Goal: Transaction & Acquisition: Purchase product/service

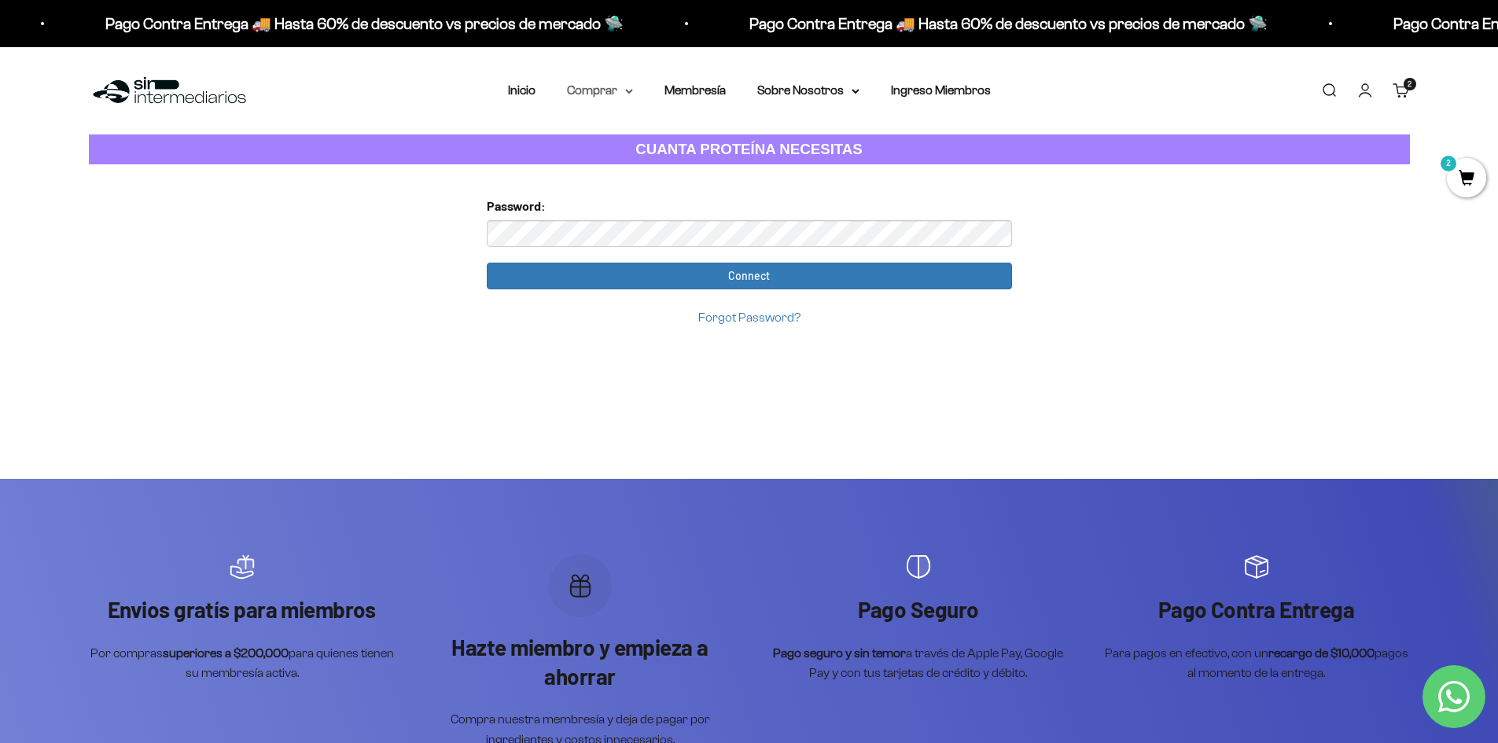
click at [628, 90] on icon at bounding box center [629, 91] width 6 height 3
click at [618, 142] on span "Proteínas" at bounding box center [602, 140] width 53 height 13
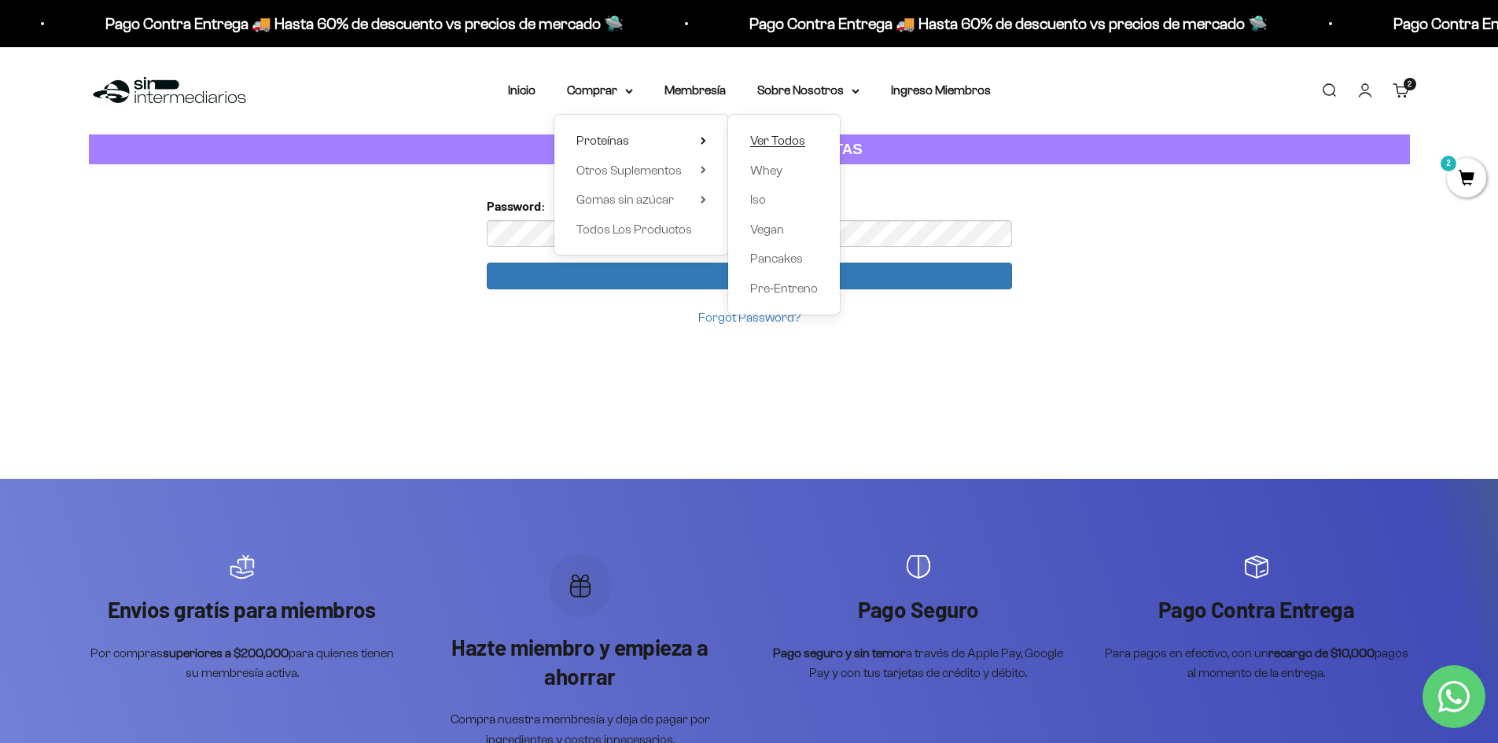
click at [788, 142] on span "Ver Todos" at bounding box center [777, 140] width 55 height 13
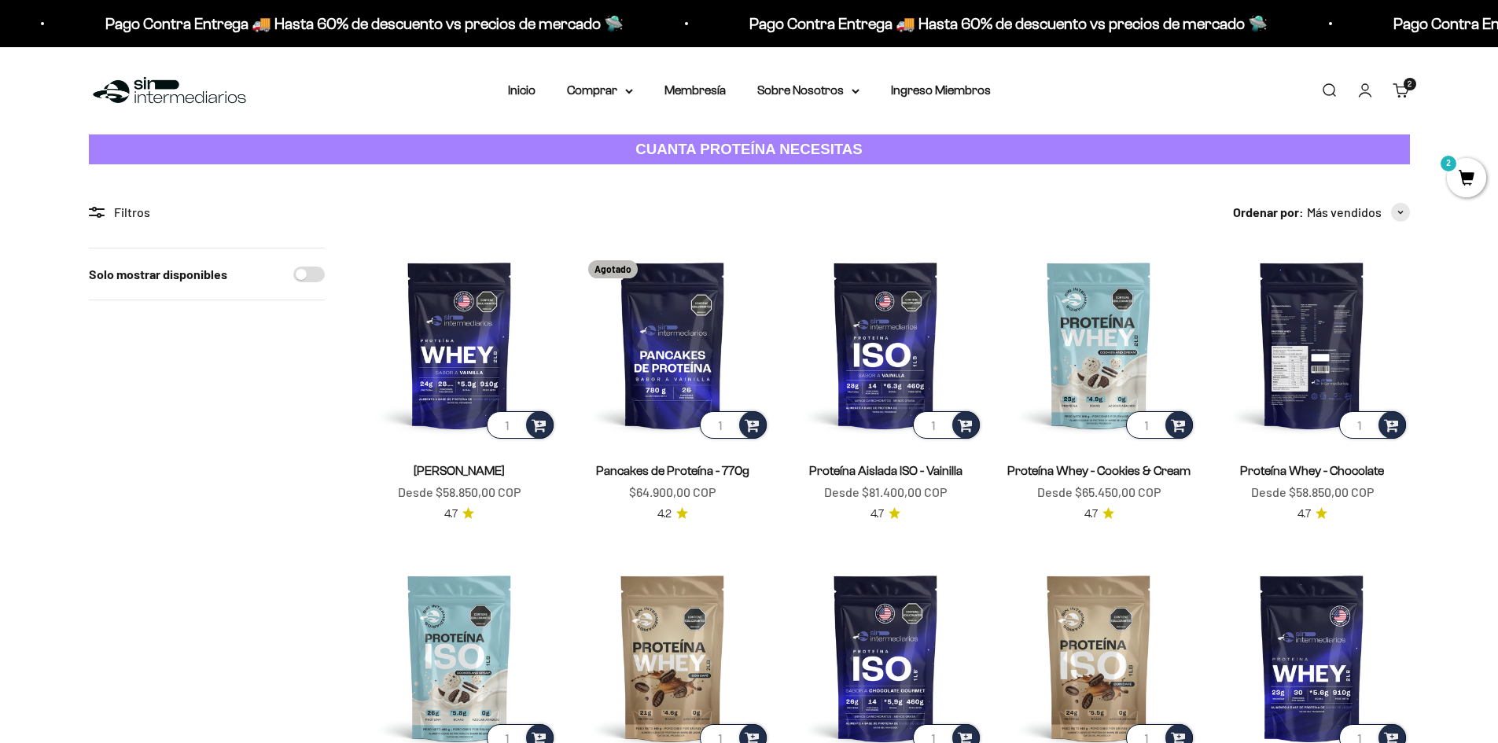
click at [1312, 322] on img at bounding box center [1312, 345] width 194 height 194
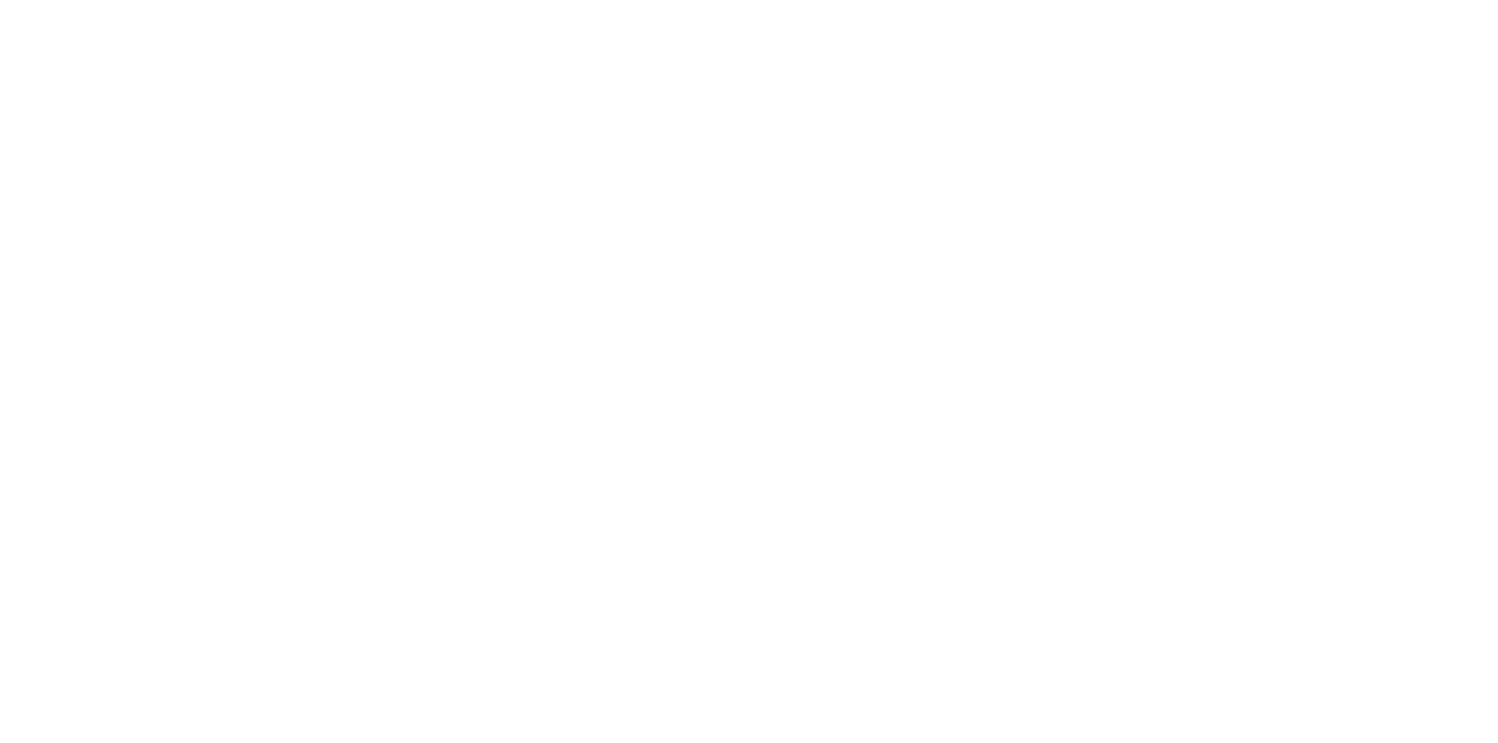
click at [0, 0] on html at bounding box center [0, 0] width 0 height 0
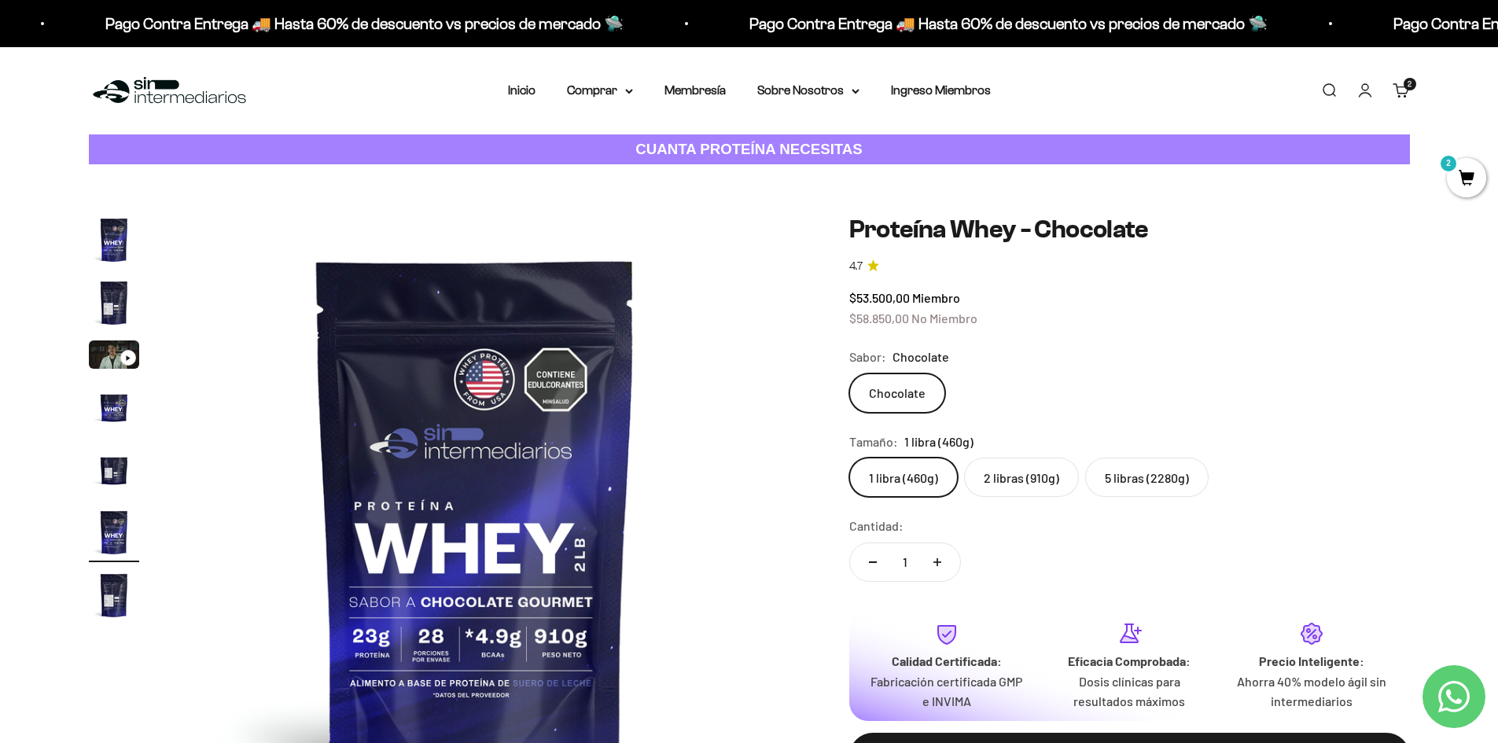
scroll to position [0, 3079]
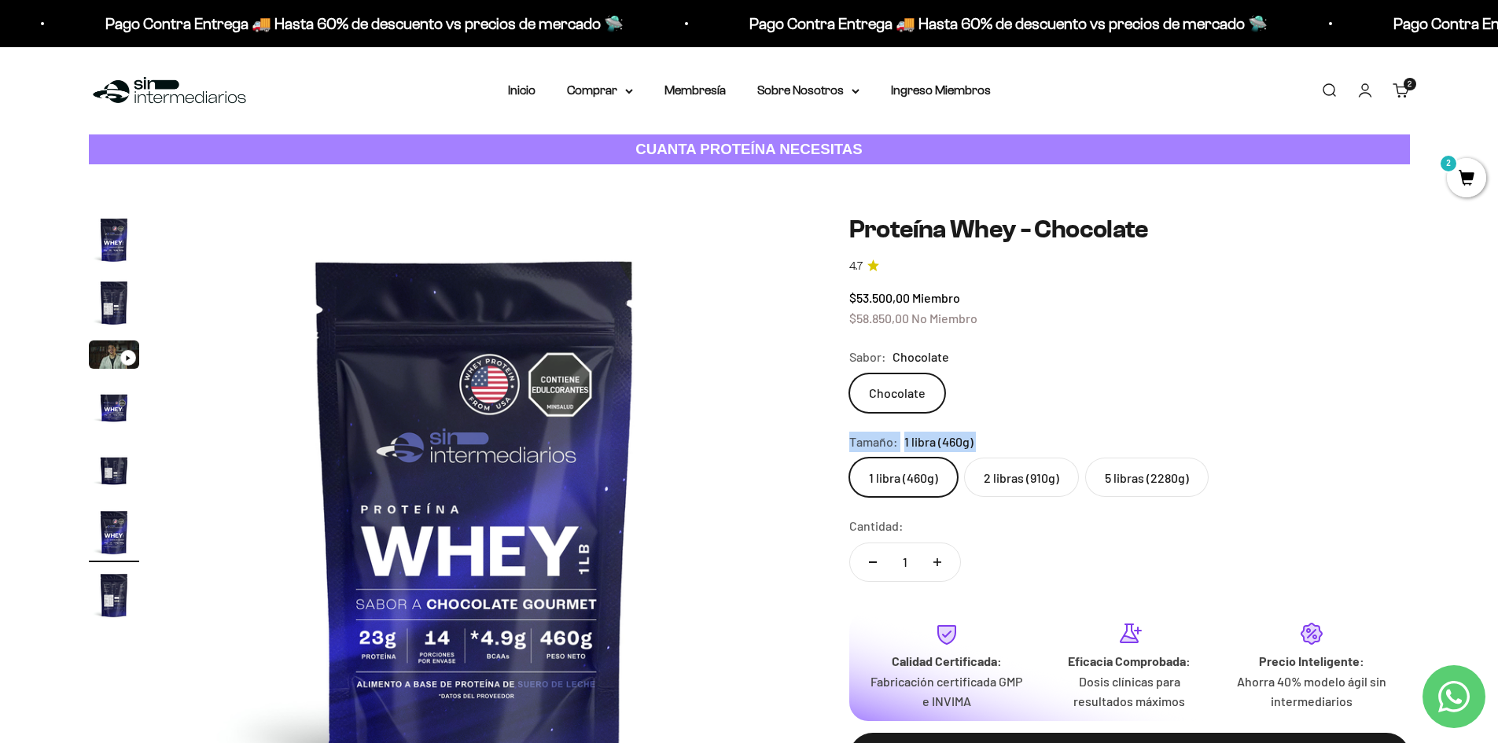
drag, startPoint x: 904, startPoint y: 476, endPoint x: 1267, endPoint y: 352, distance: 383.2
click at [1265, 354] on variant-picker "Sabor: Chocolate Chocolate Tamaño: 1 libra (460g) 1 libra (460g) 2 libras (910g…" at bounding box center [1129, 422] width 561 height 150
click at [1444, 290] on div "Zoom Ir al artículo 1 Ir al artículo 2 Ir al artículo 3 Ir al artículo 4 Ir al …" at bounding box center [749, 513] width 1498 height 698
click at [1127, 475] on label "5 libras (2280g)" at bounding box center [1146, 477] width 123 height 39
click at [849, 458] on input "5 libras (2280g)" at bounding box center [849, 457] width 1 height 1
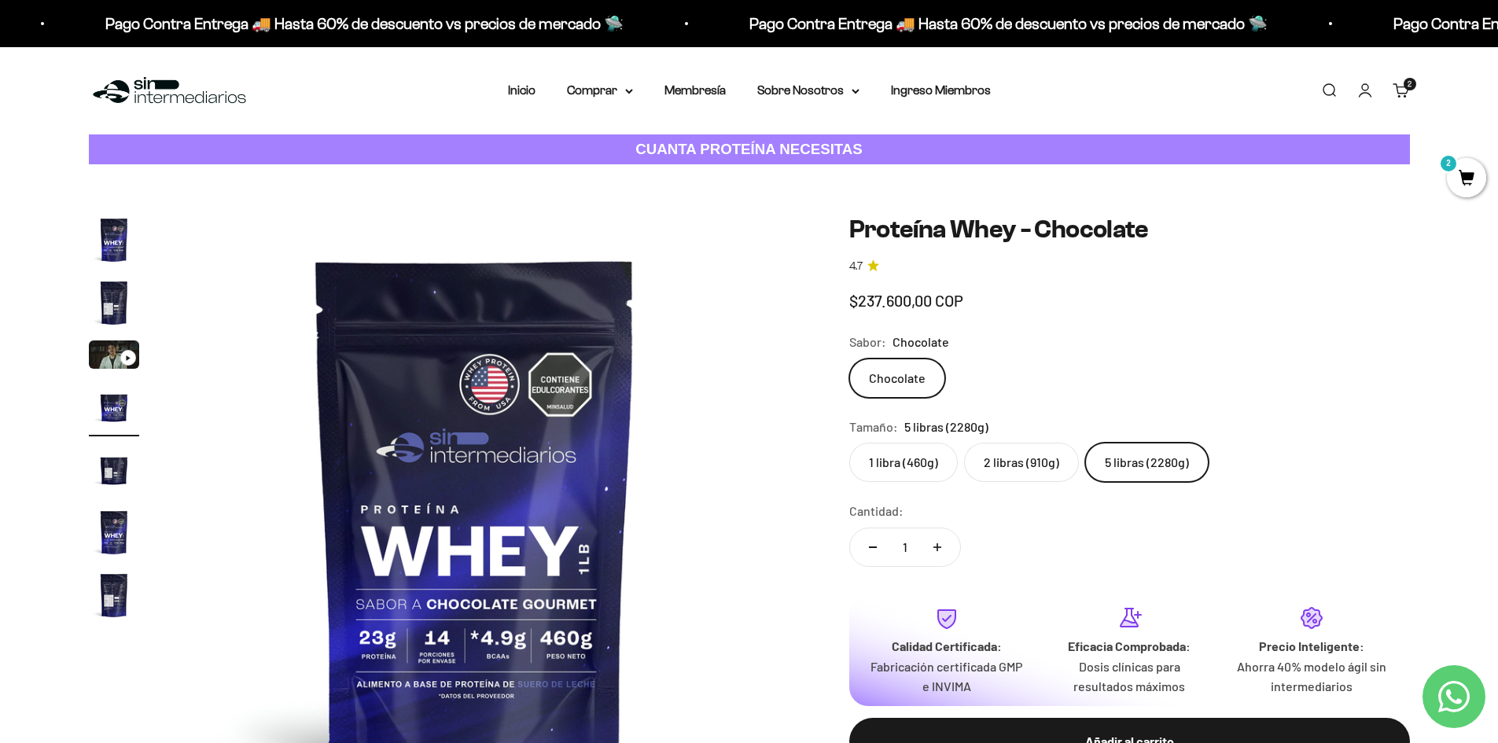
scroll to position [0, 1848]
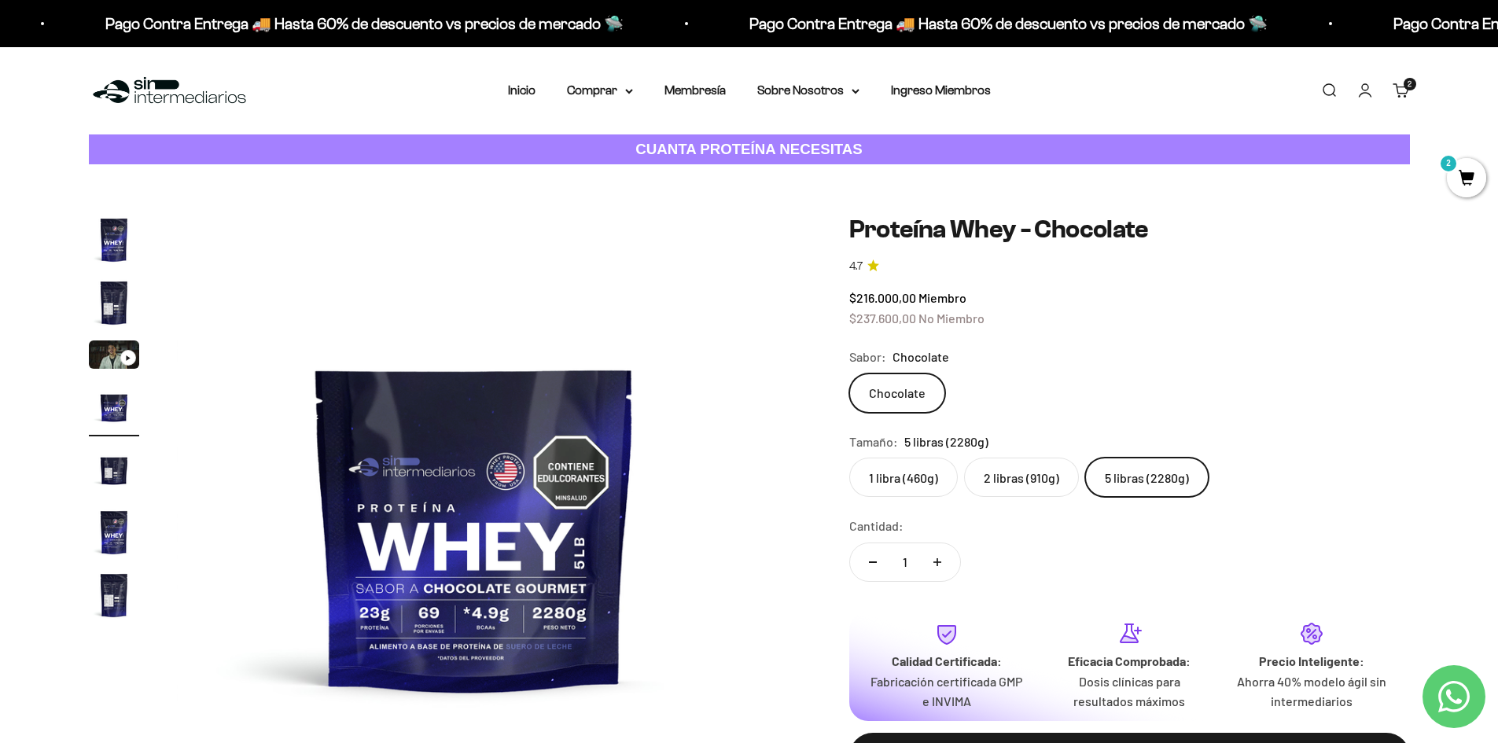
click at [120, 465] on img "Ir al artículo 5" at bounding box center [114, 469] width 50 height 50
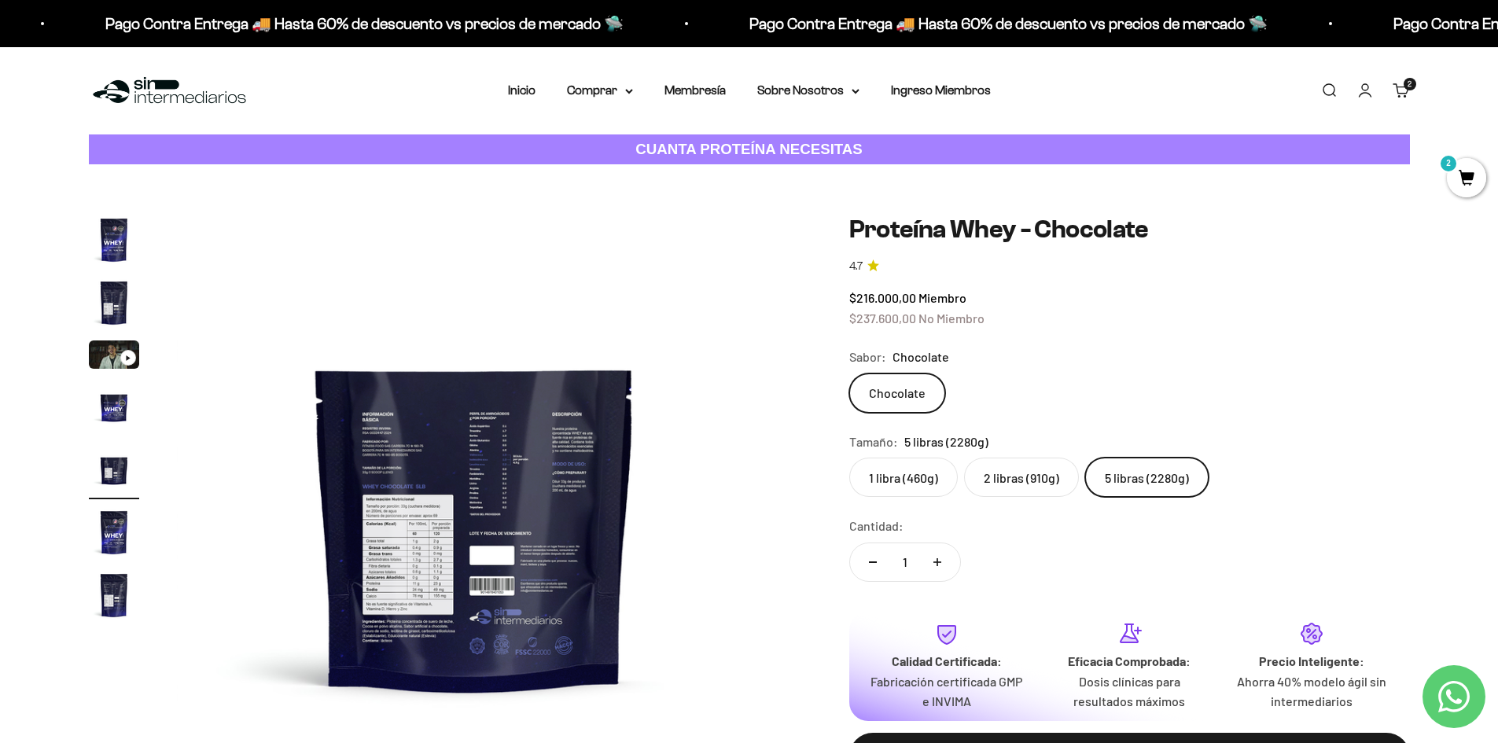
click at [461, 542] on img at bounding box center [474, 513] width 597 height 597
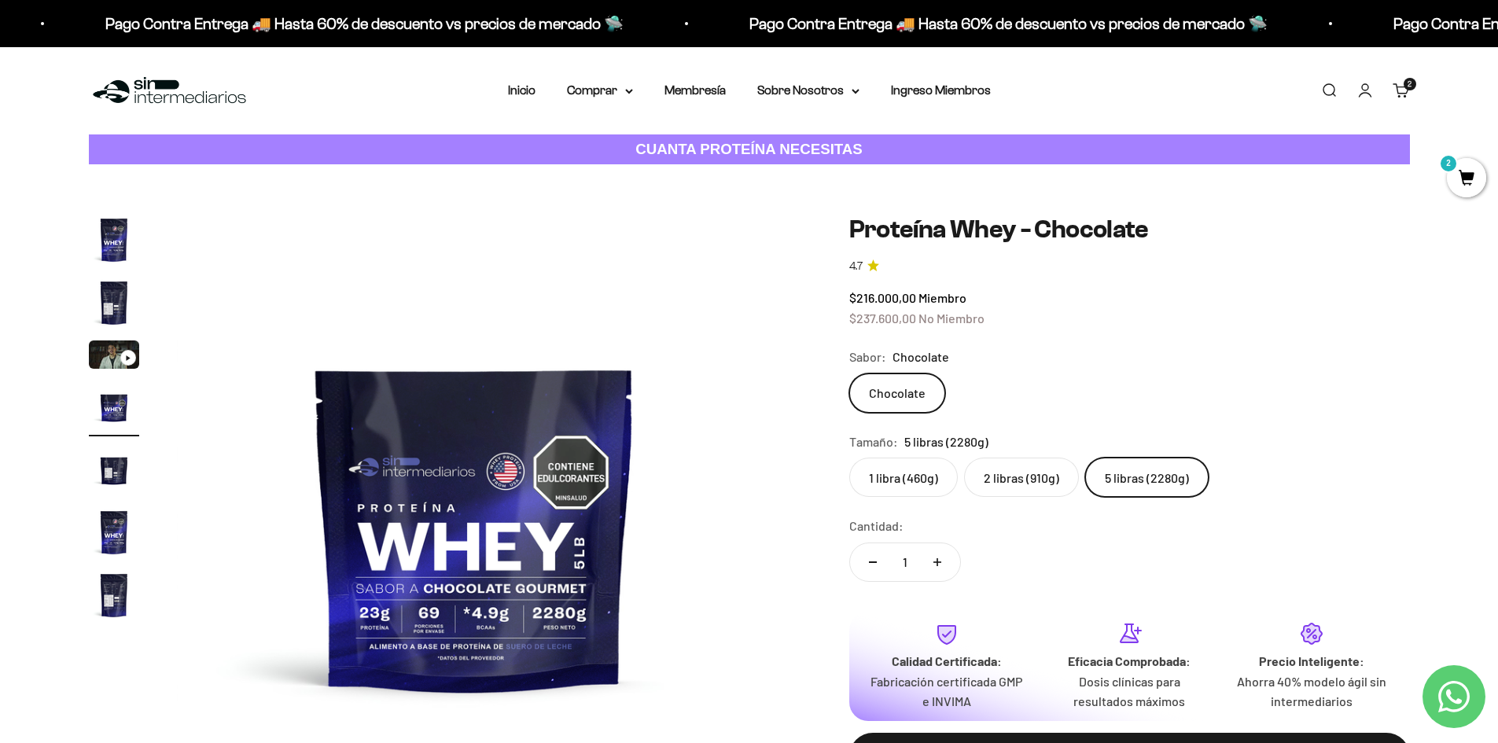
click at [119, 481] on img "Ir al artículo 5" at bounding box center [114, 469] width 50 height 50
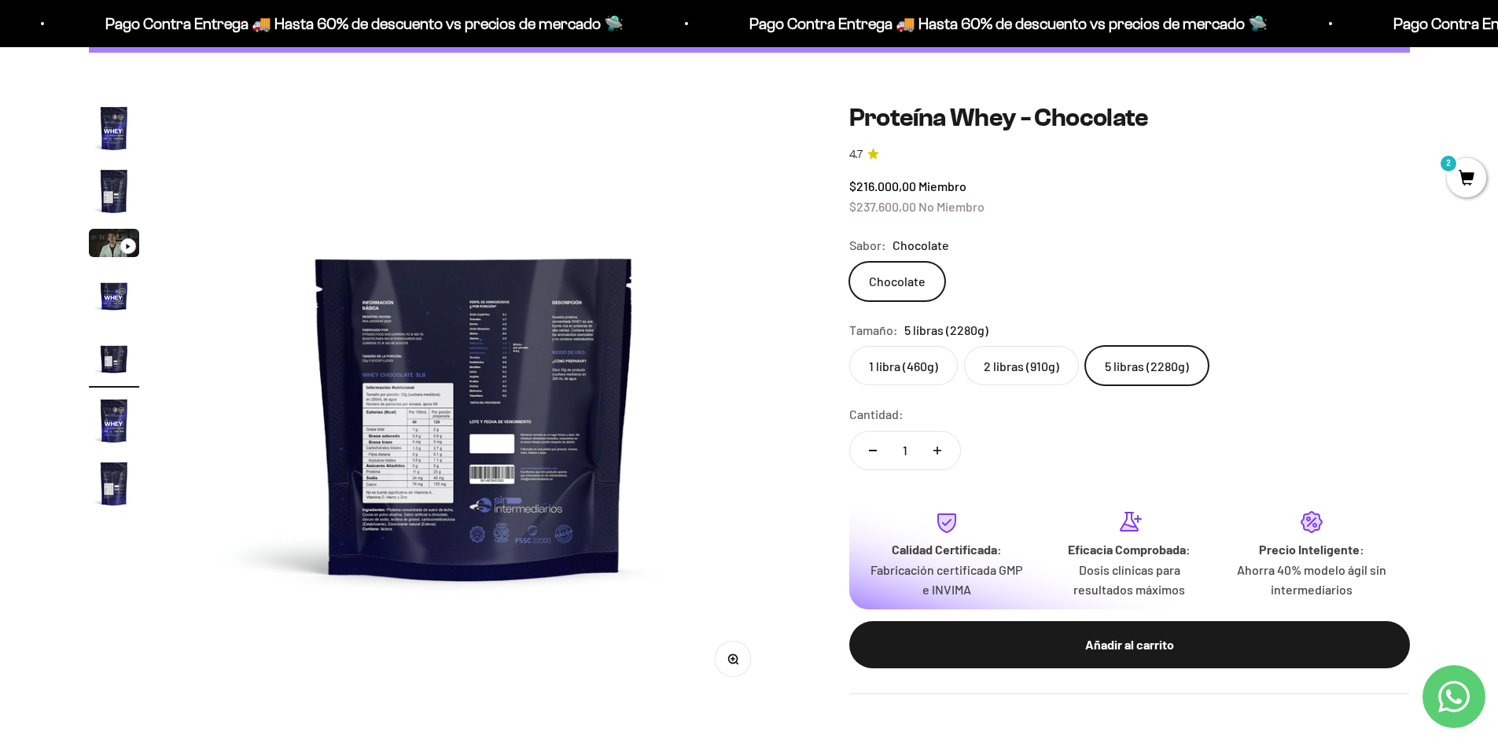
scroll to position [157, 0]
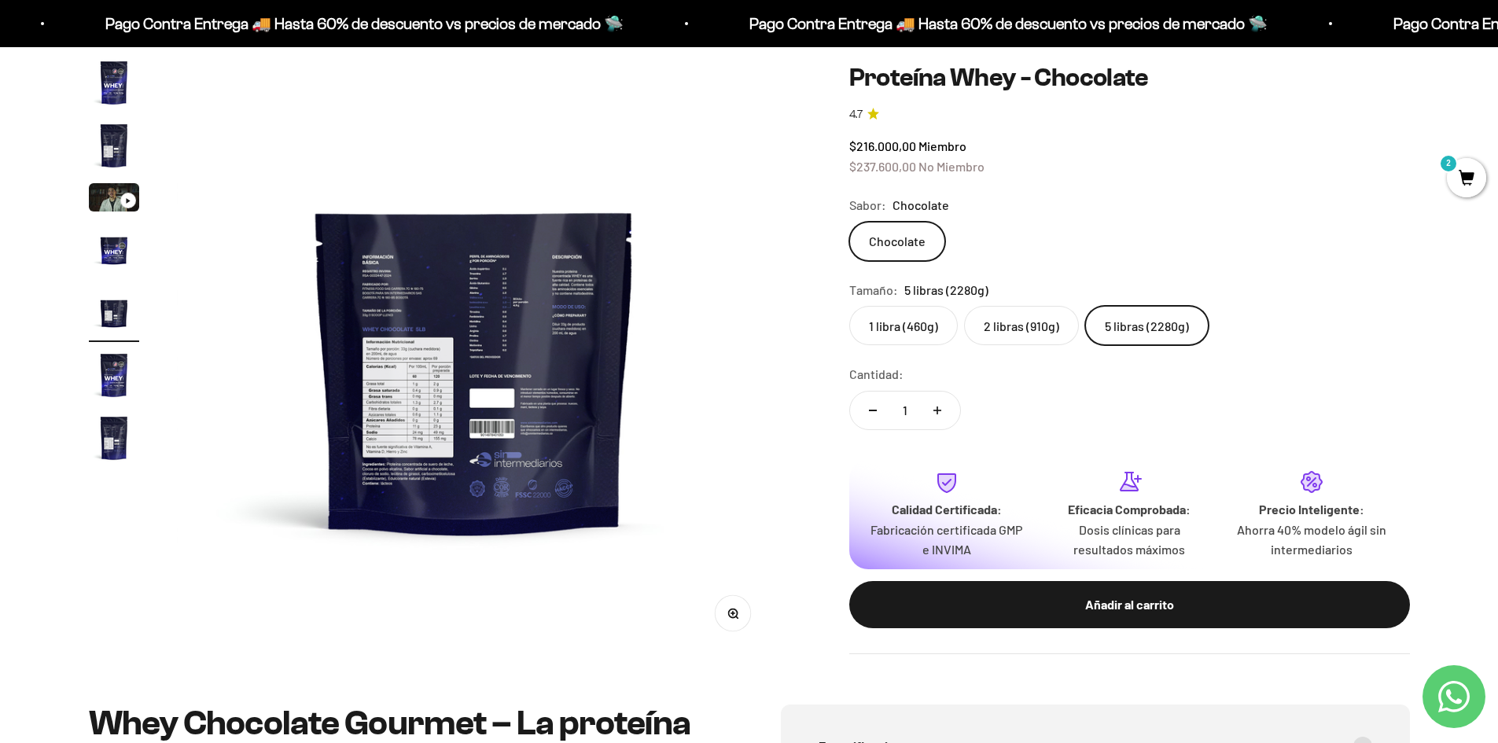
click at [739, 624] on button "Zoom" at bounding box center [732, 613] width 35 height 35
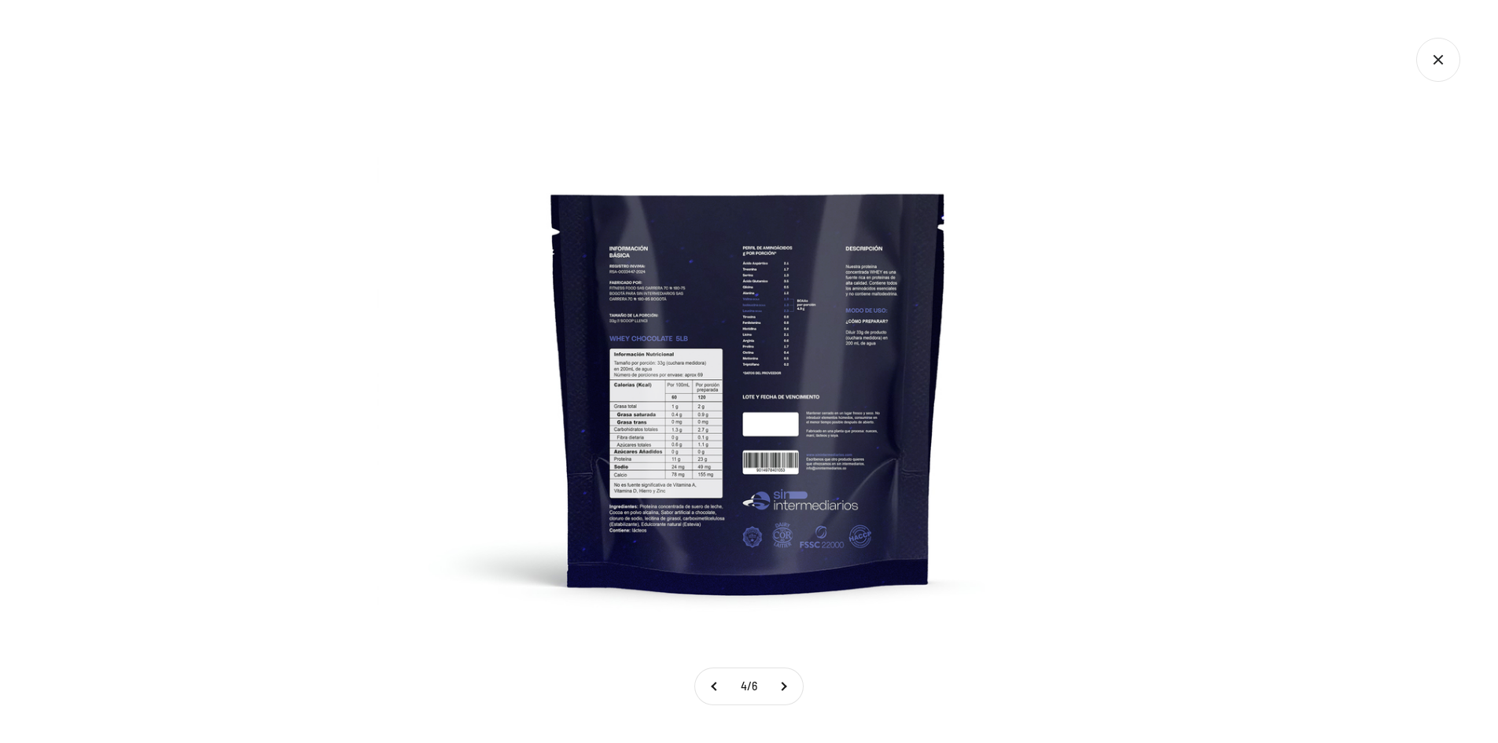
click at [720, 451] on img at bounding box center [748, 371] width 743 height 743
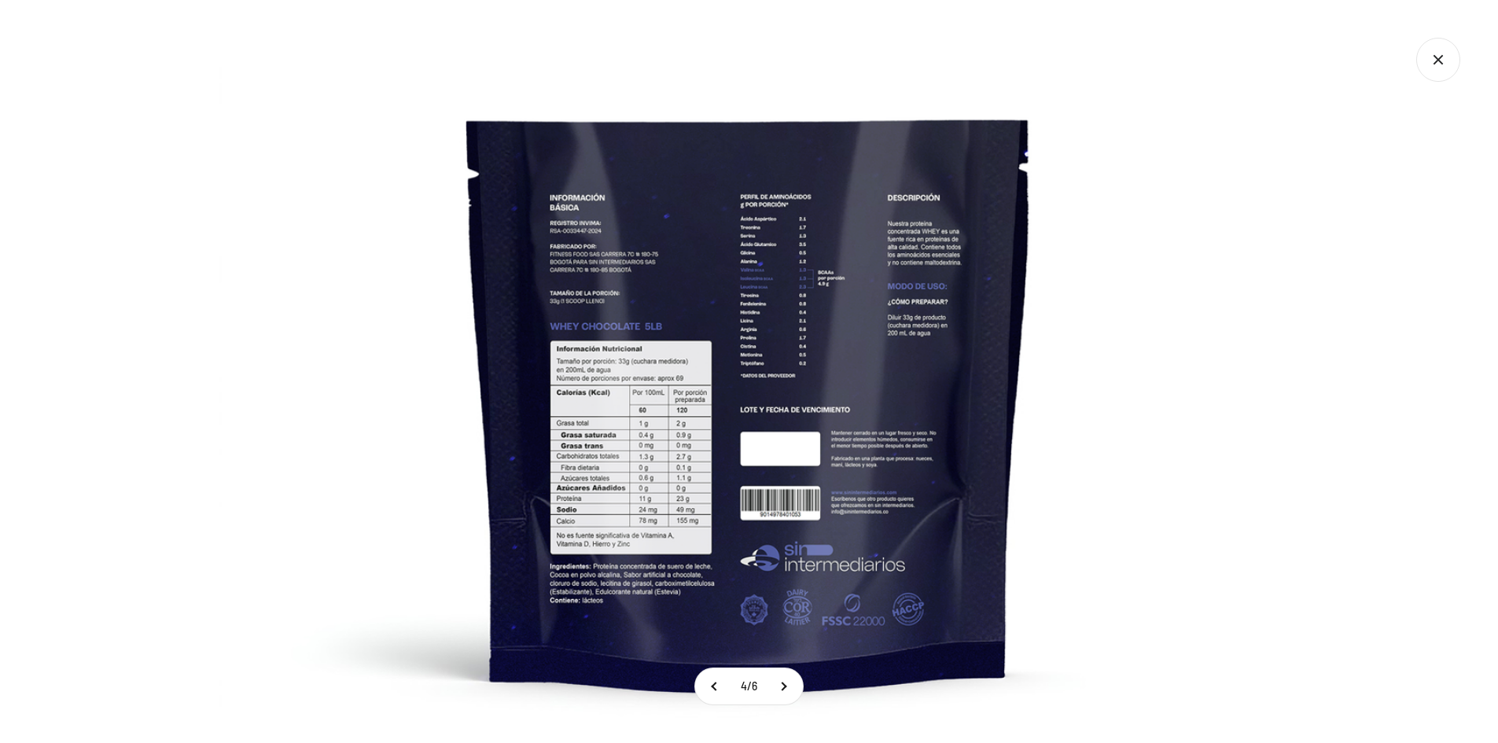
click at [1429, 59] on icon "Cerrar galería" at bounding box center [1438, 60] width 44 height 44
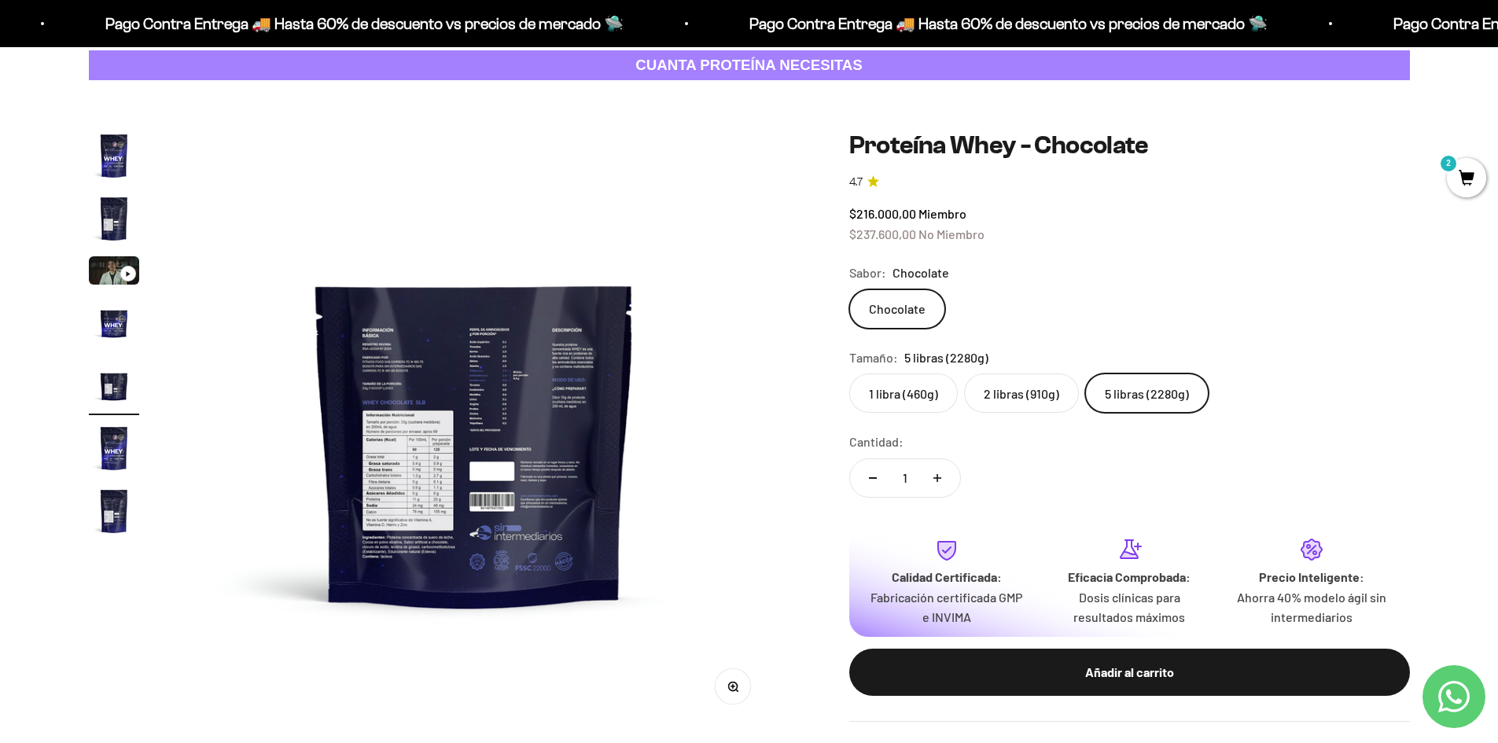
scroll to position [0, 0]
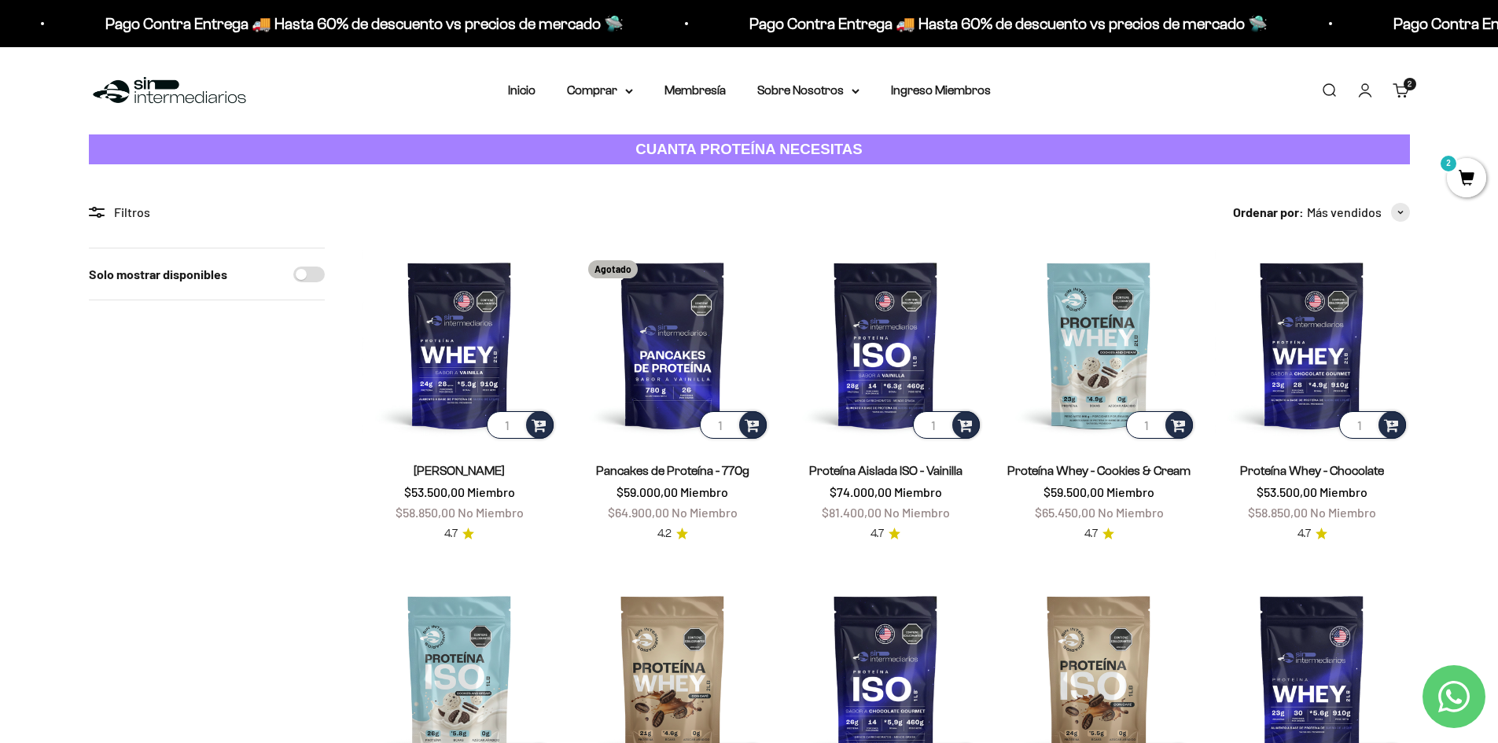
click at [185, 510] on div "Solo mostrar disponibles" at bounding box center [207, 738] width 236 height 981
click at [466, 338] on img at bounding box center [460, 345] width 194 height 194
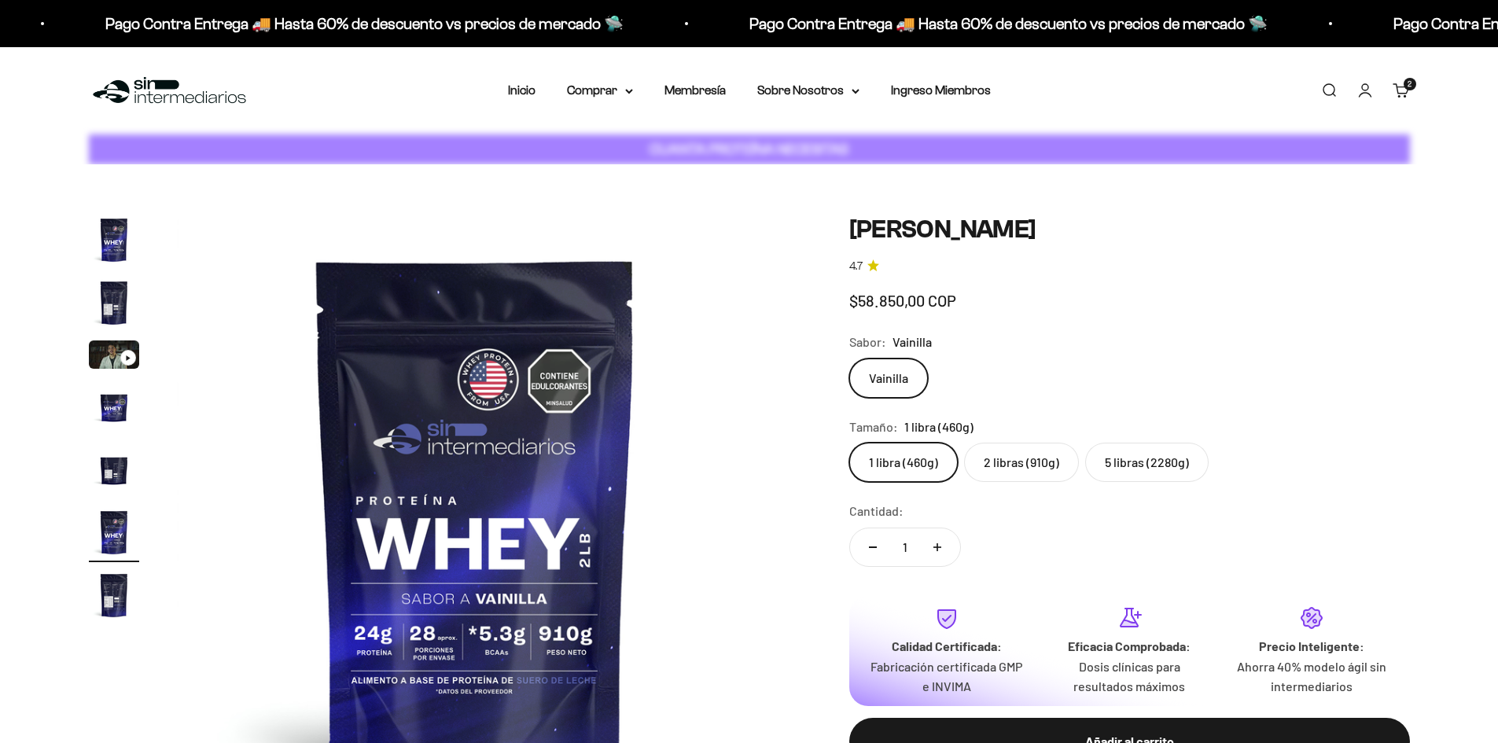
scroll to position [0, 3079]
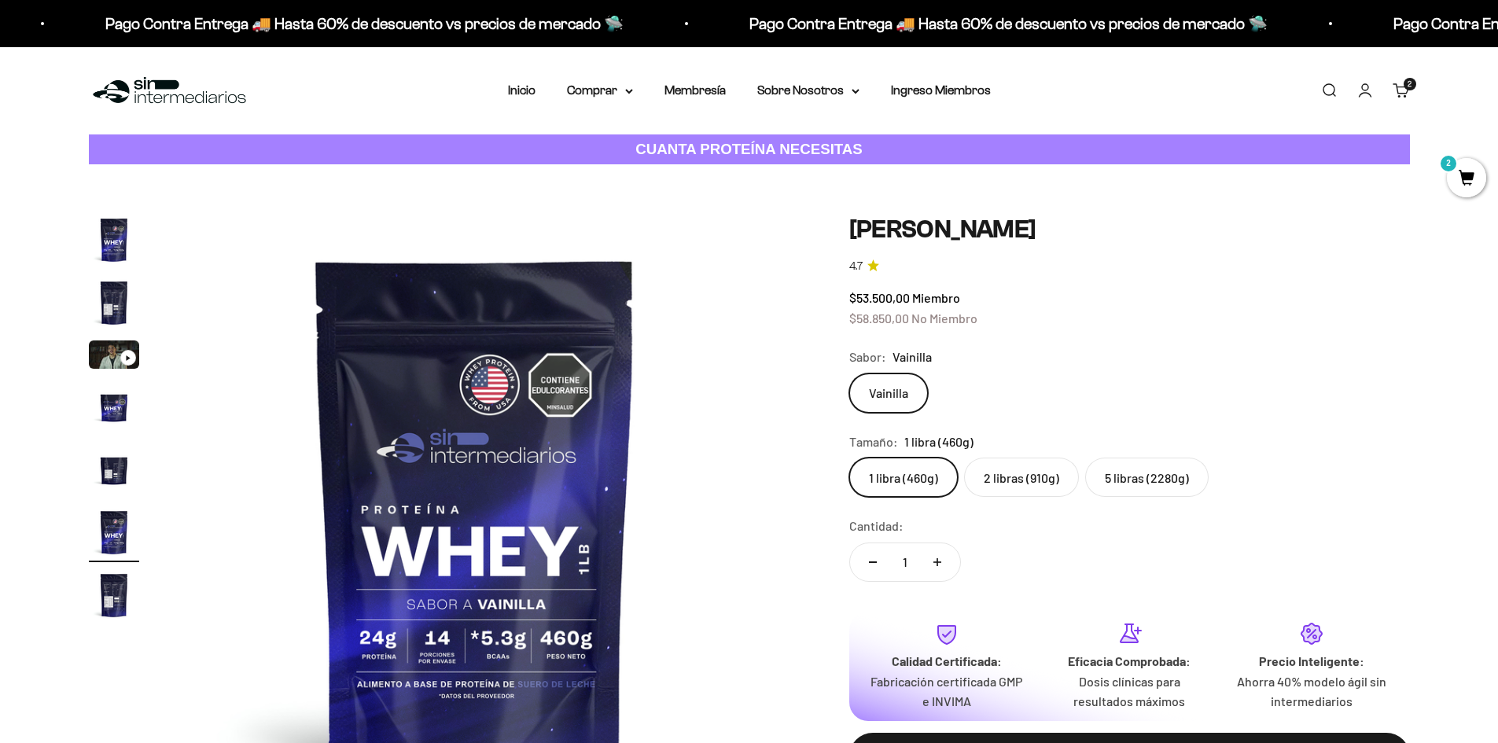
click at [1138, 481] on label "5 libras (2280g)" at bounding box center [1146, 477] width 123 height 39
click at [849, 458] on input "5 libras (2280g)" at bounding box center [849, 457] width 1 height 1
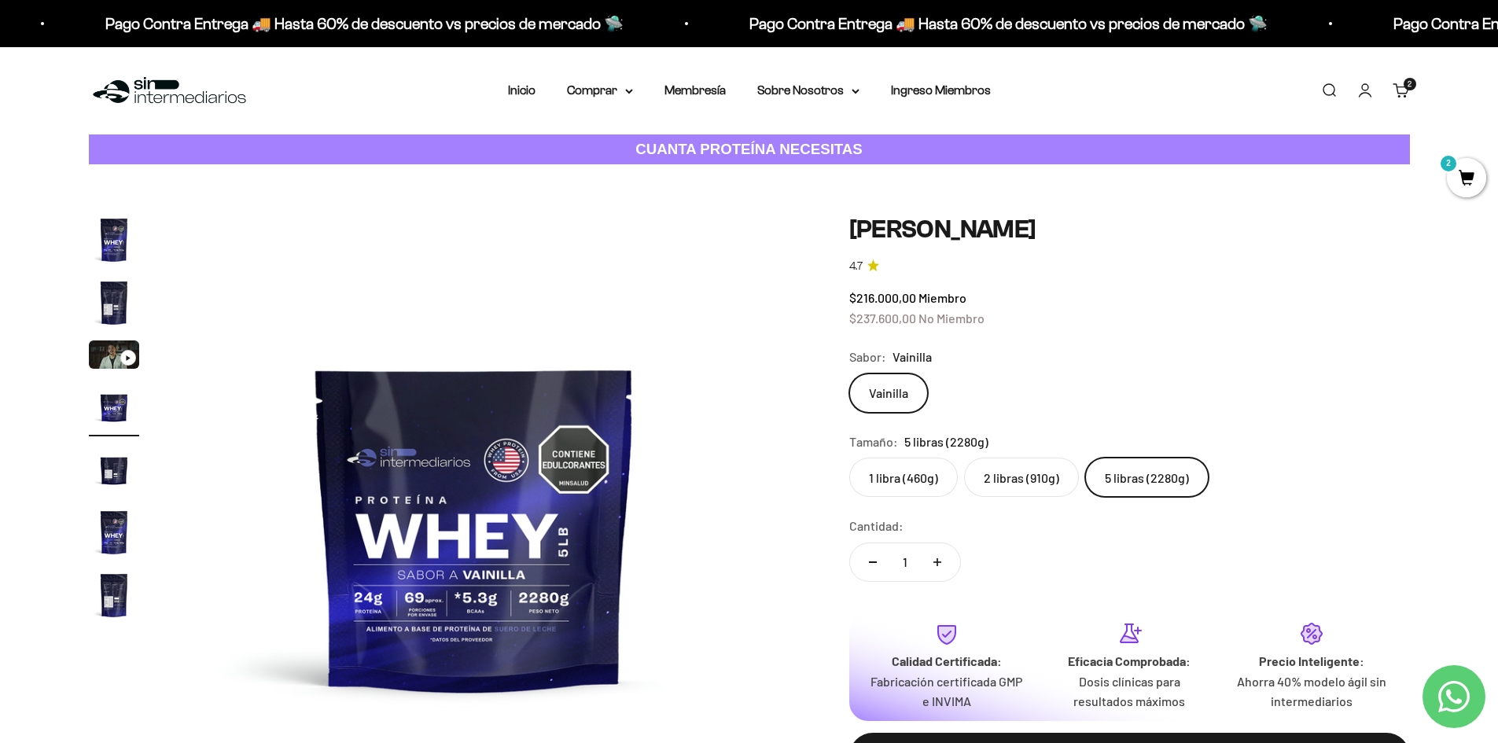
click at [1025, 477] on label "2 libras (910g)" at bounding box center [1021, 477] width 115 height 39
click at [849, 458] on input "2 libras (910g)" at bounding box center [849, 457] width 1 height 1
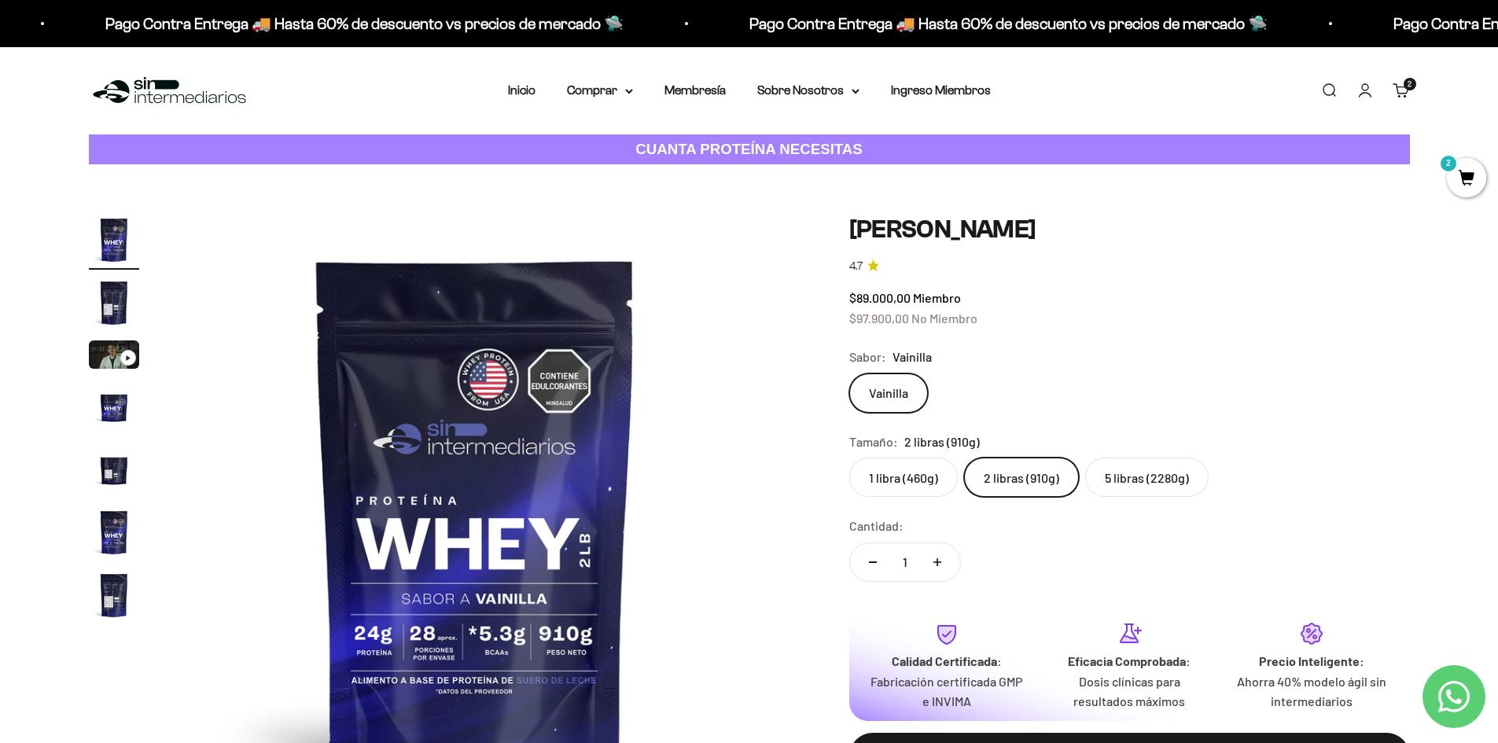
click at [1102, 477] on label "5 libras (2280g)" at bounding box center [1146, 477] width 123 height 39
click at [849, 458] on input "5 libras (2280g)" at bounding box center [849, 457] width 1 height 1
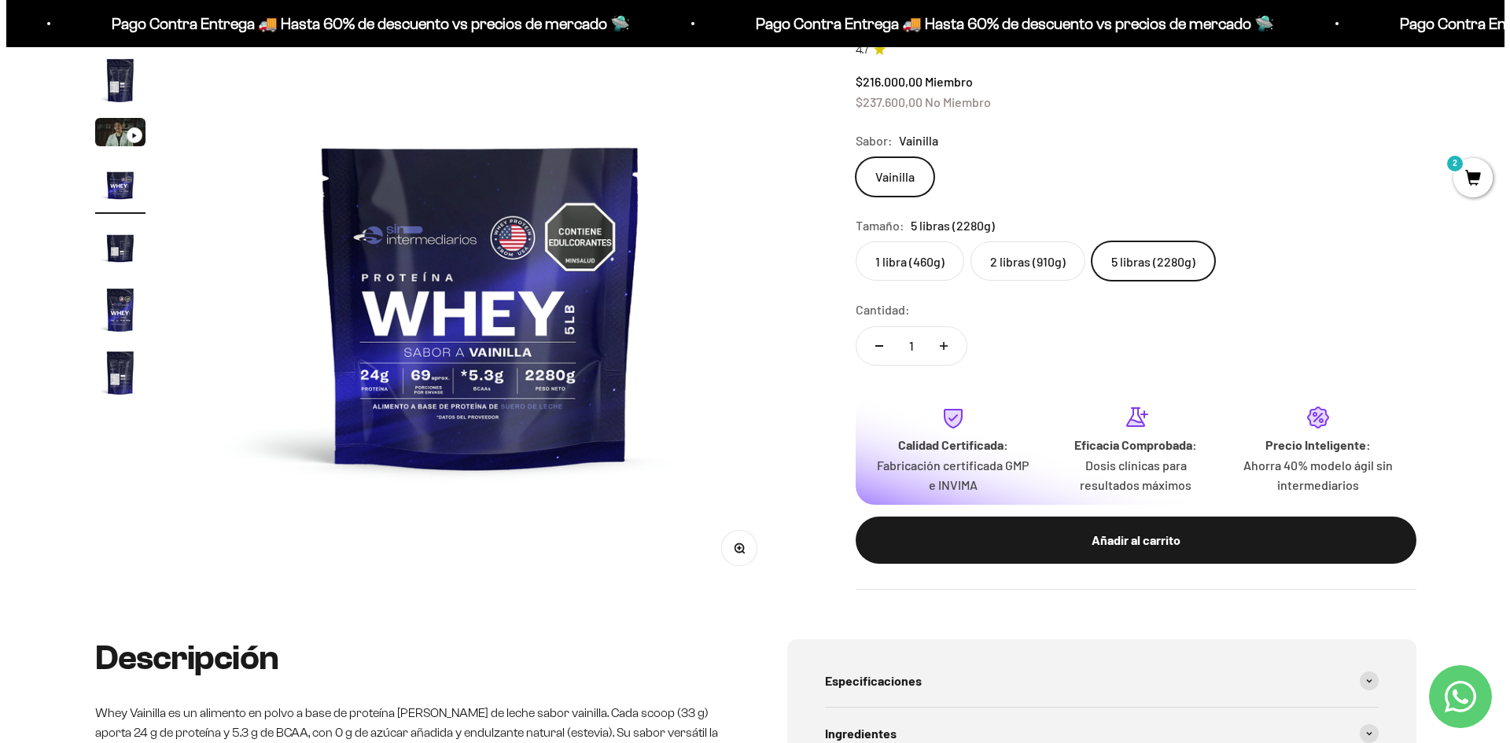
scroll to position [315, 0]
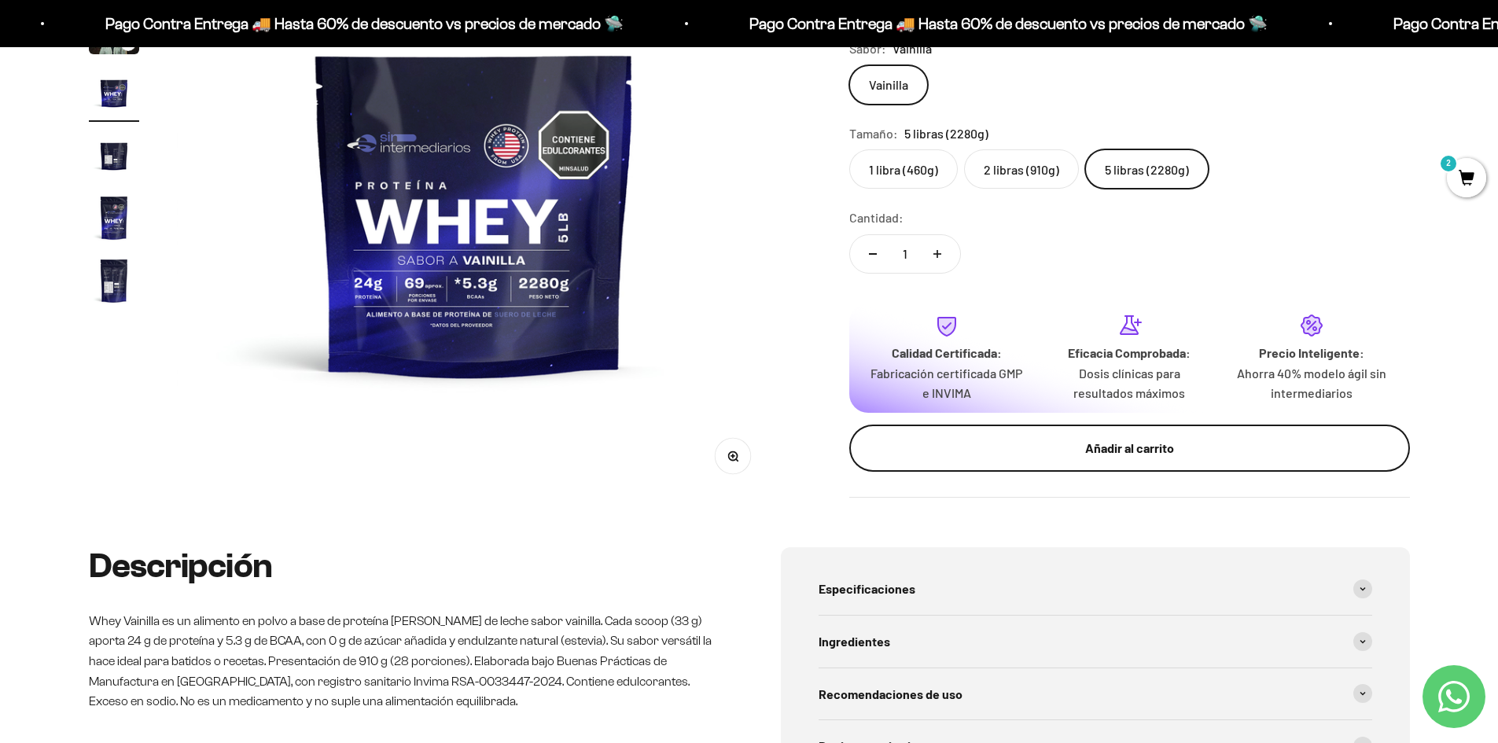
click at [1123, 445] on div "Añadir al carrito" at bounding box center [1130, 448] width 498 height 20
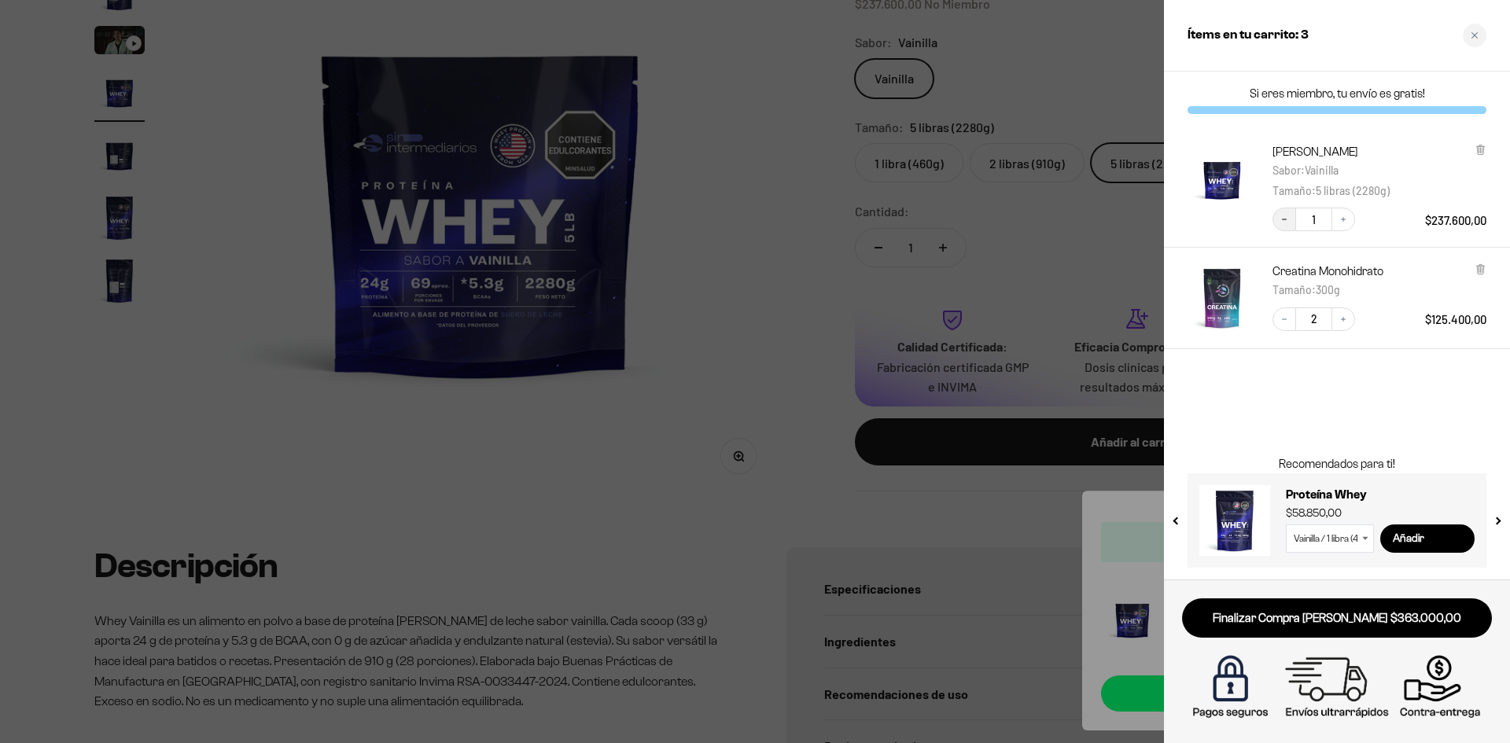
click at [1284, 218] on icon "Decrease quantity" at bounding box center [1283, 219] width 9 height 9
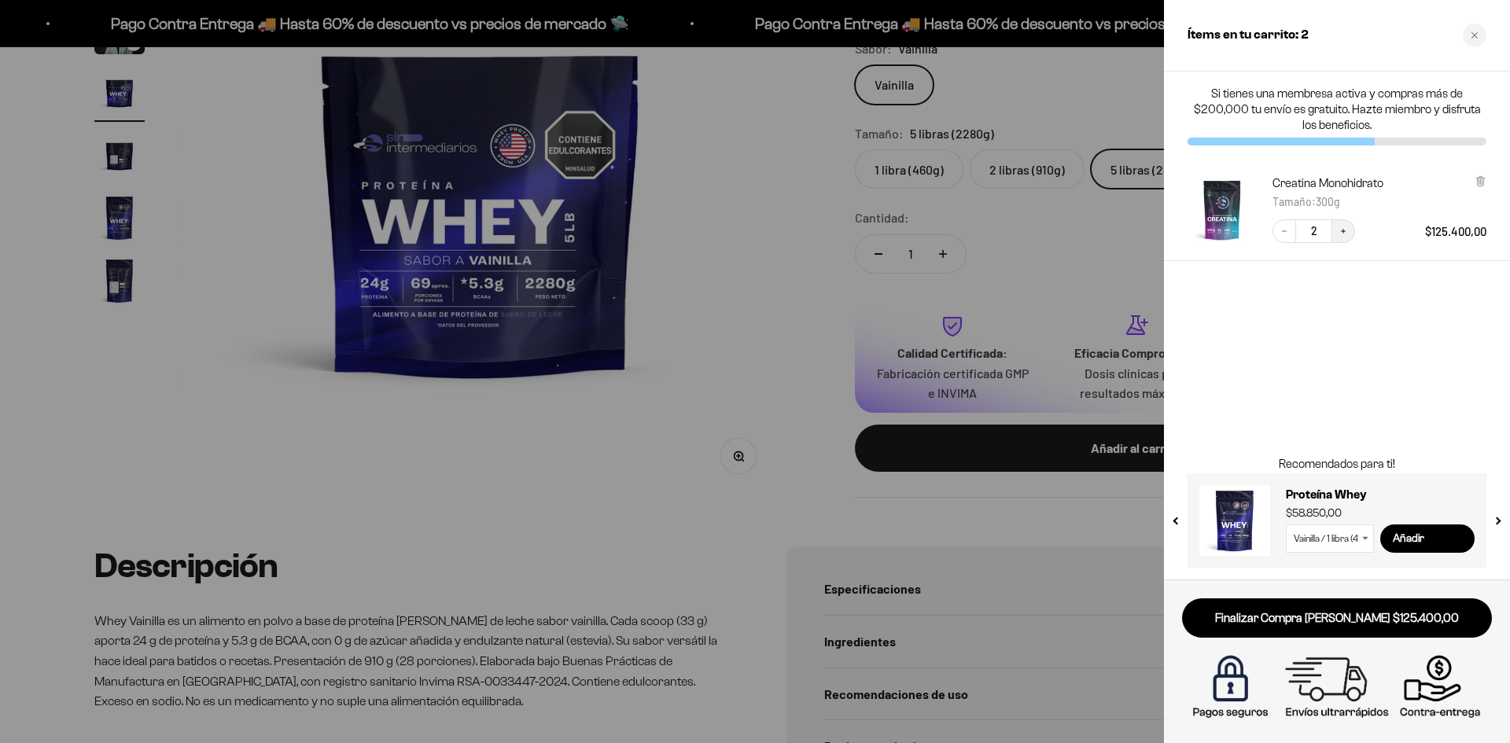
click at [1344, 228] on icon "Increase quantity" at bounding box center [1342, 230] width 9 height 9
click at [1405, 541] on input "Añadir" at bounding box center [1427, 539] width 94 height 28
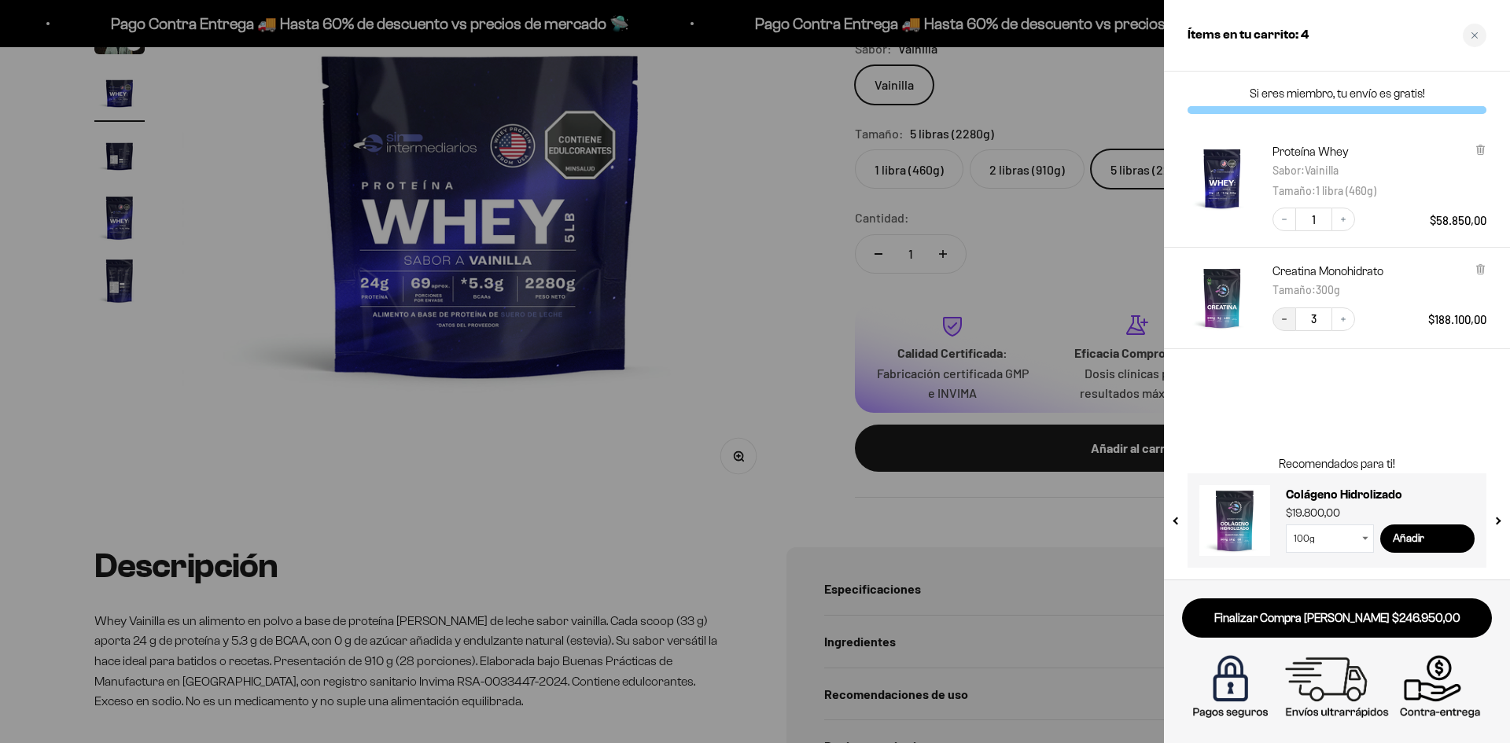
click at [1287, 318] on icon "Decrease quantity" at bounding box center [1283, 319] width 9 height 9
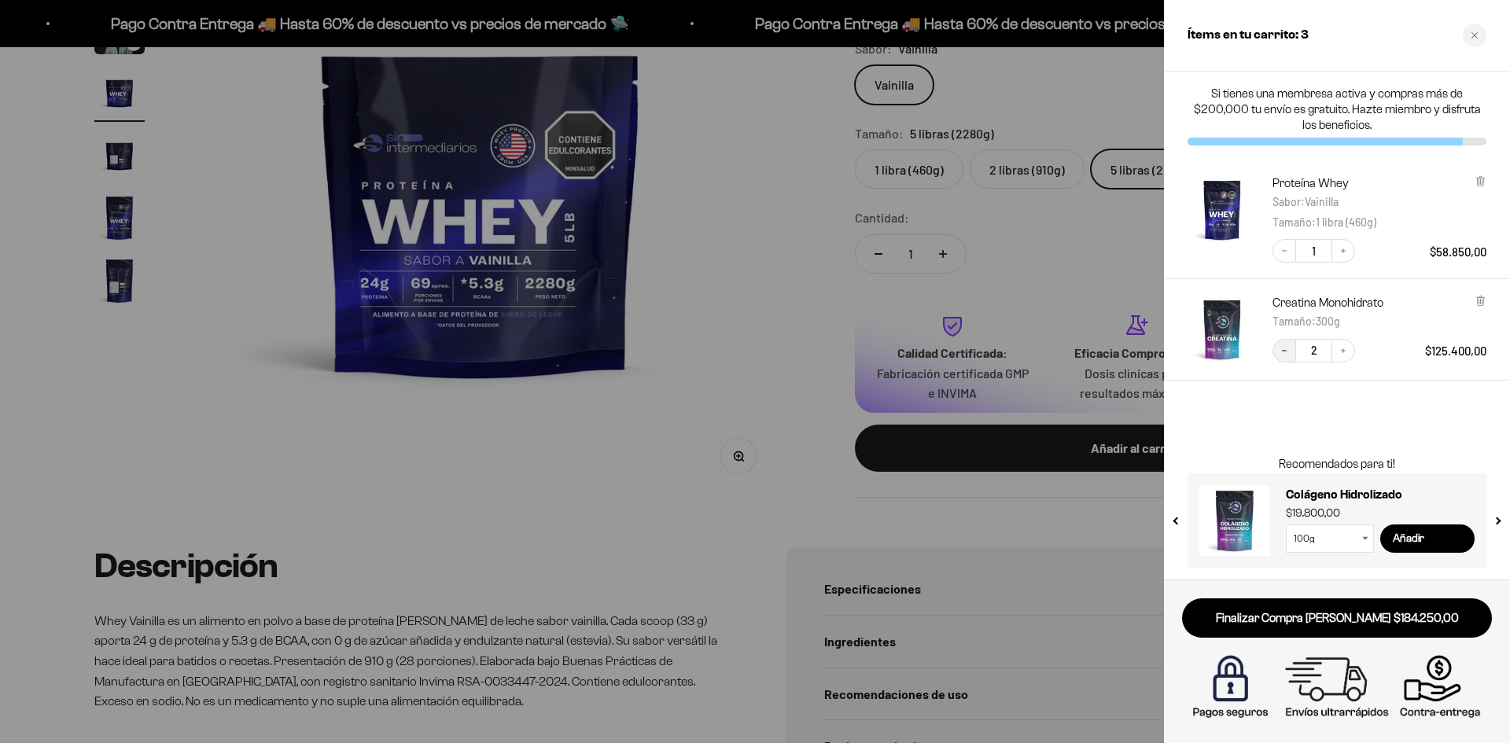
click at [1288, 355] on icon "Decrease quantity" at bounding box center [1283, 350] width 9 height 9
click at [1345, 253] on icon "Increase quantity" at bounding box center [1342, 250] width 9 height 9
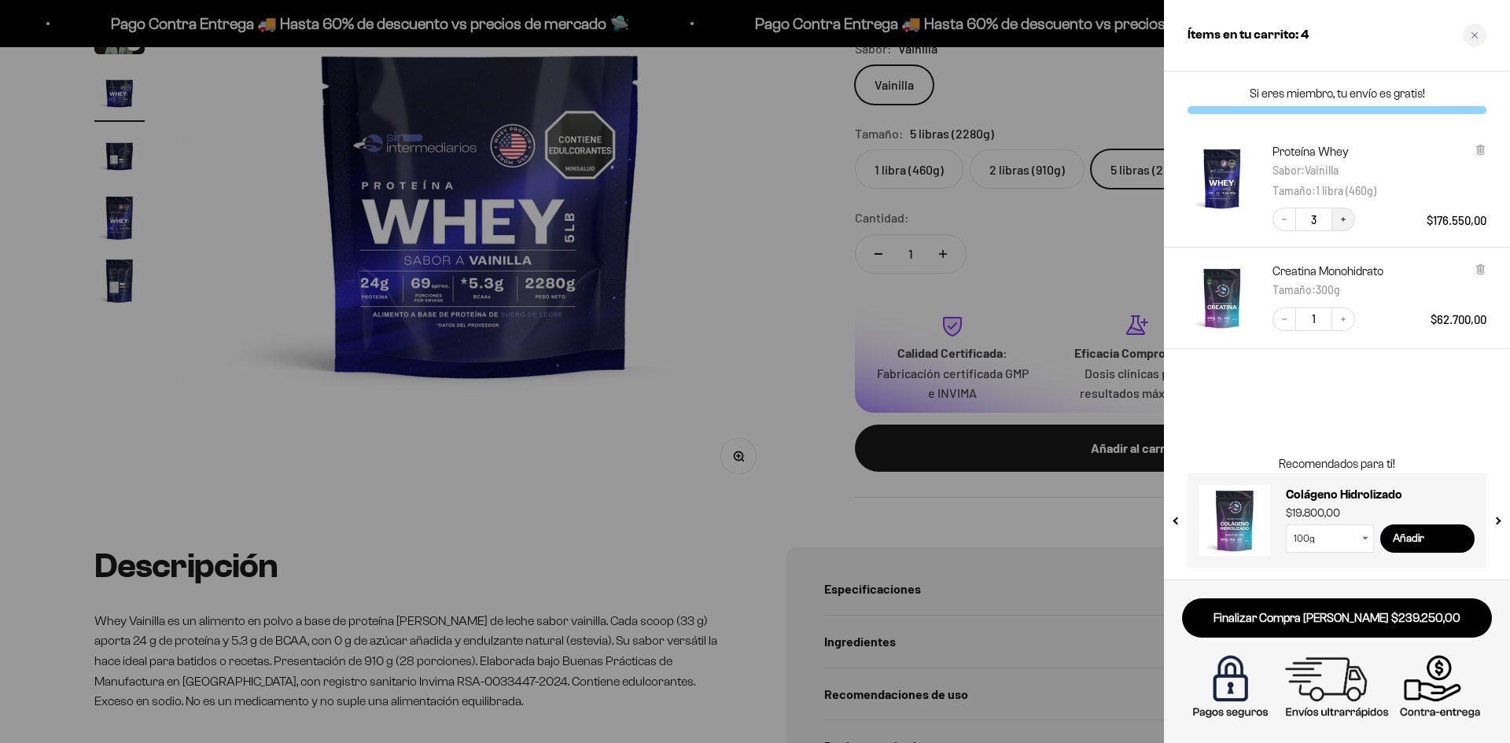
click at [1338, 220] on button "Increase quantity" at bounding box center [1343, 220] width 24 height 24
click at [1479, 151] on icon at bounding box center [1480, 150] width 6 height 8
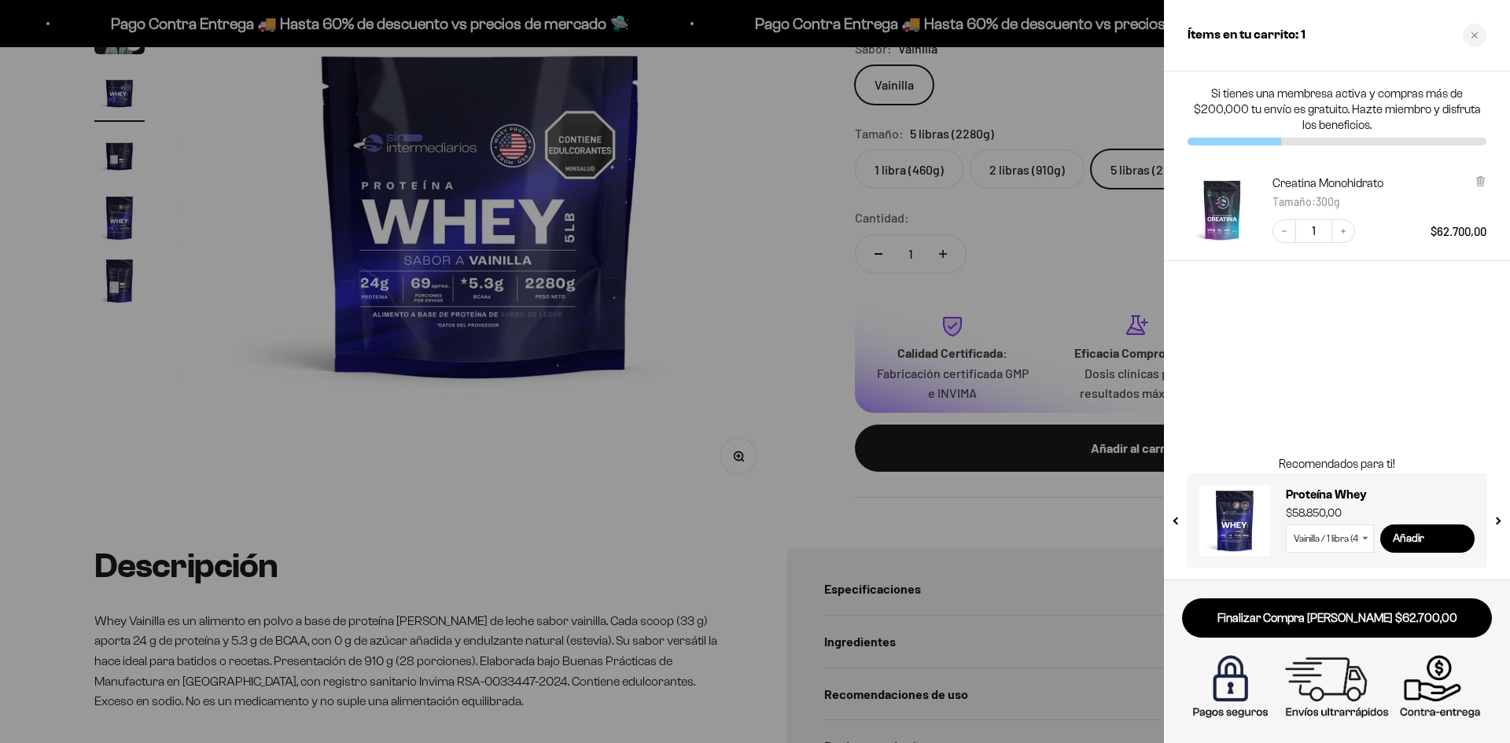
click at [717, 264] on div at bounding box center [755, 371] width 1510 height 743
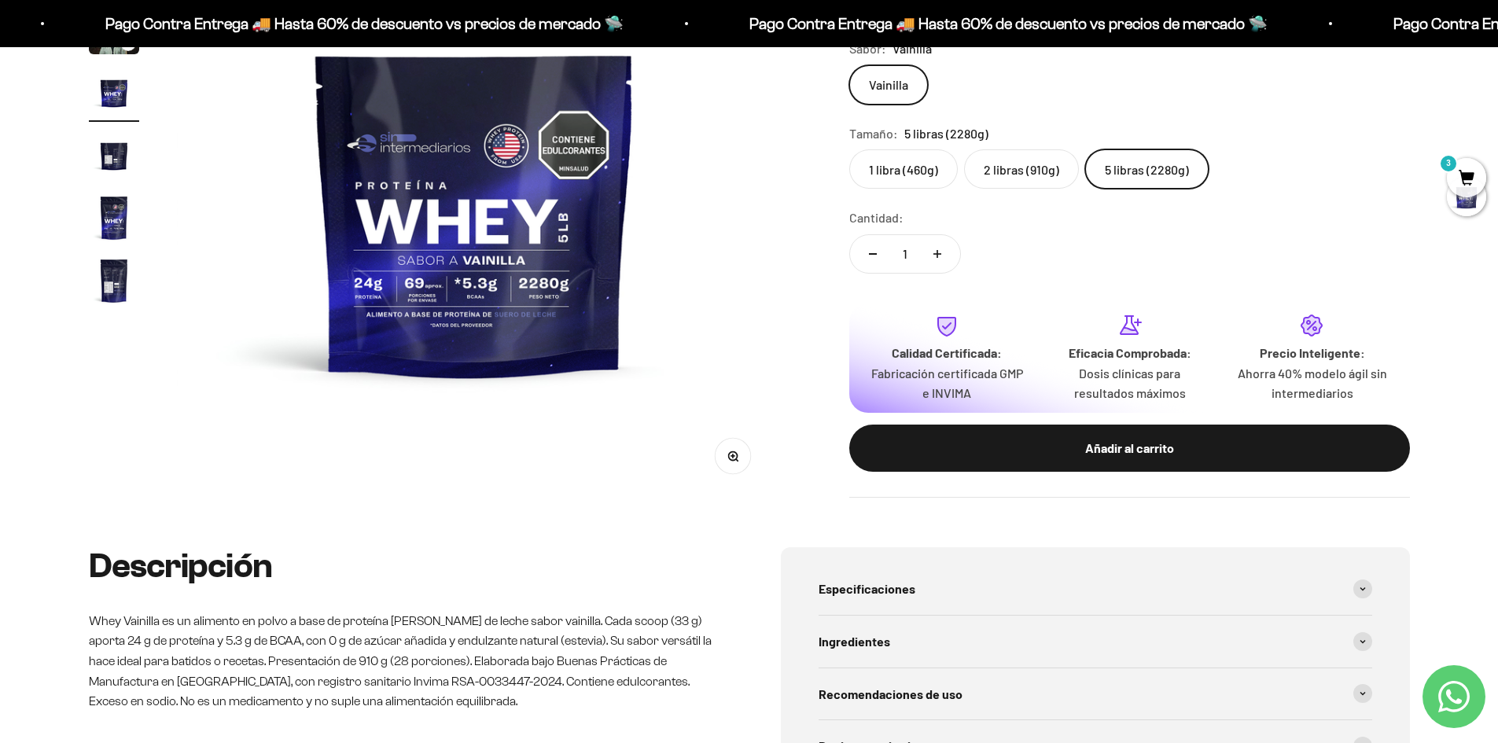
click at [1129, 170] on label "5 libras (2280g)" at bounding box center [1146, 168] width 123 height 39
click at [849, 149] on input "5 libras (2280g)" at bounding box center [849, 149] width 1 height 1
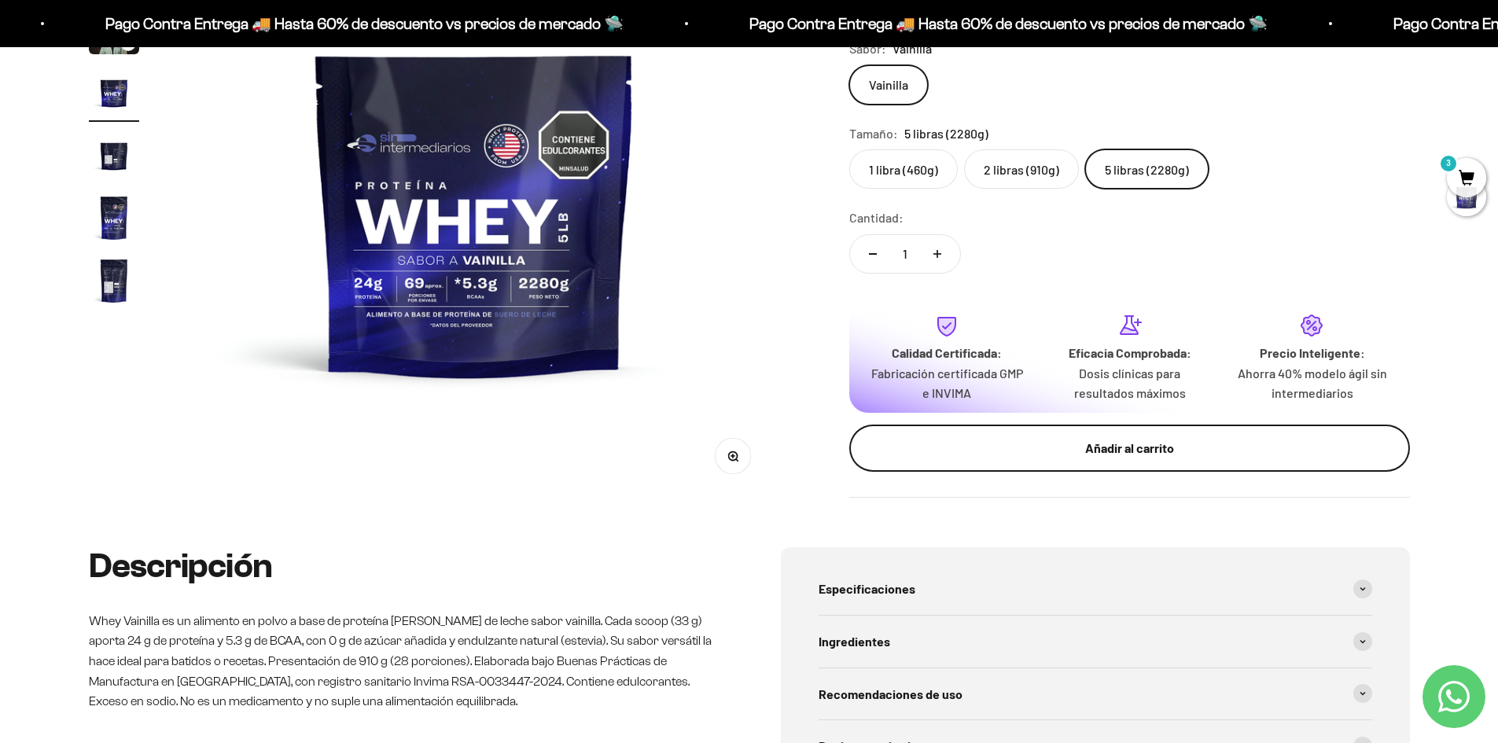
click at [1136, 454] on div "Añadir al carrito" at bounding box center [1130, 448] width 498 height 20
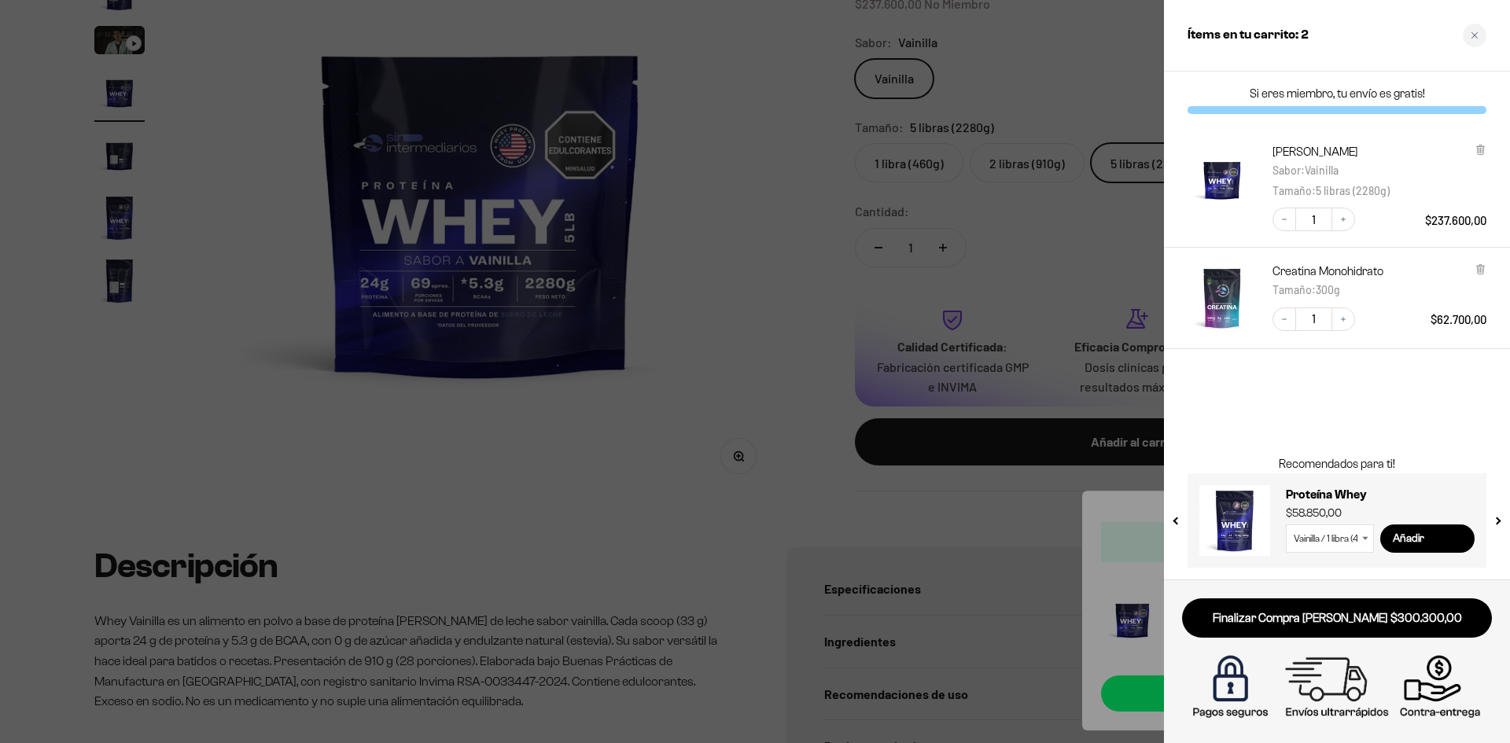
click at [461, 450] on div at bounding box center [755, 371] width 1510 height 743
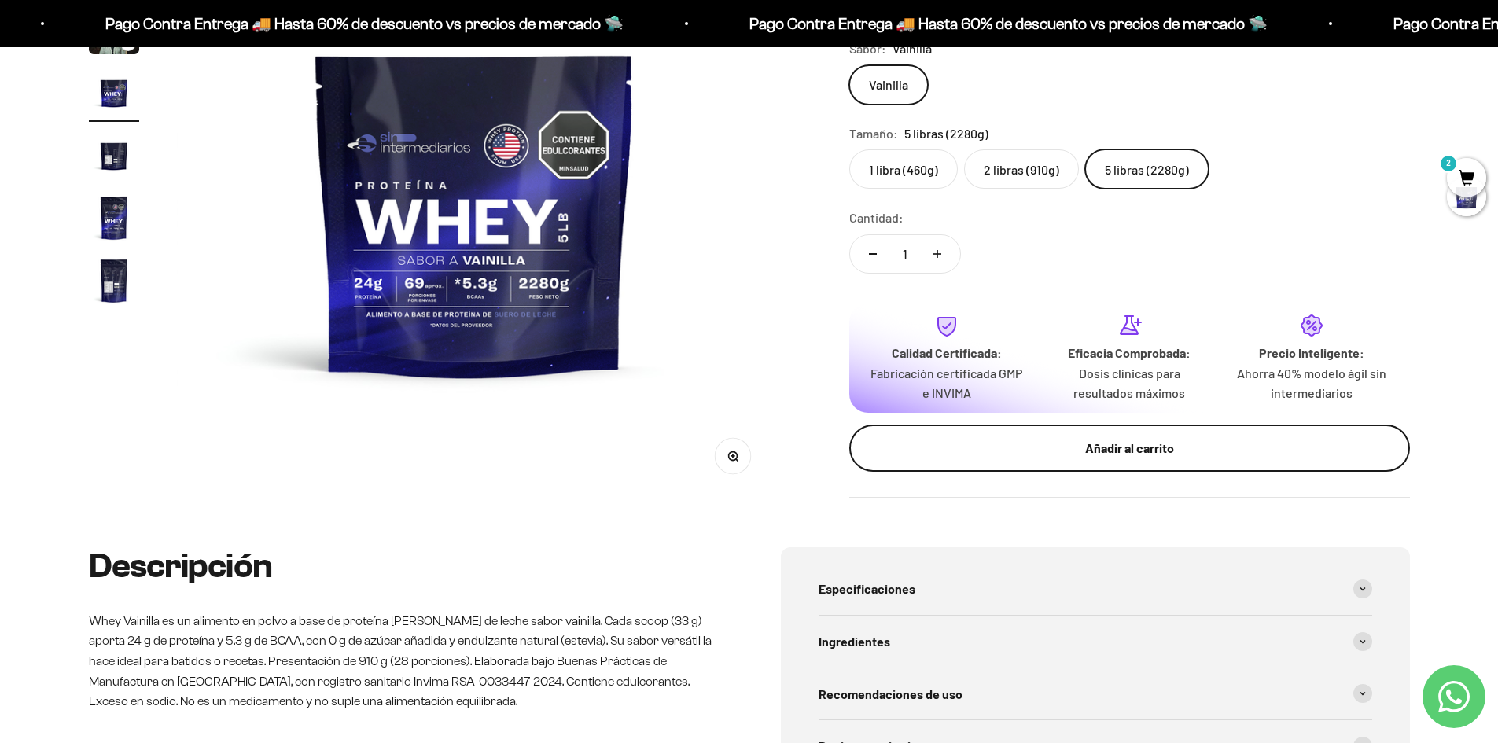
click at [1148, 453] on div "Añadir al carrito" at bounding box center [1130, 448] width 498 height 20
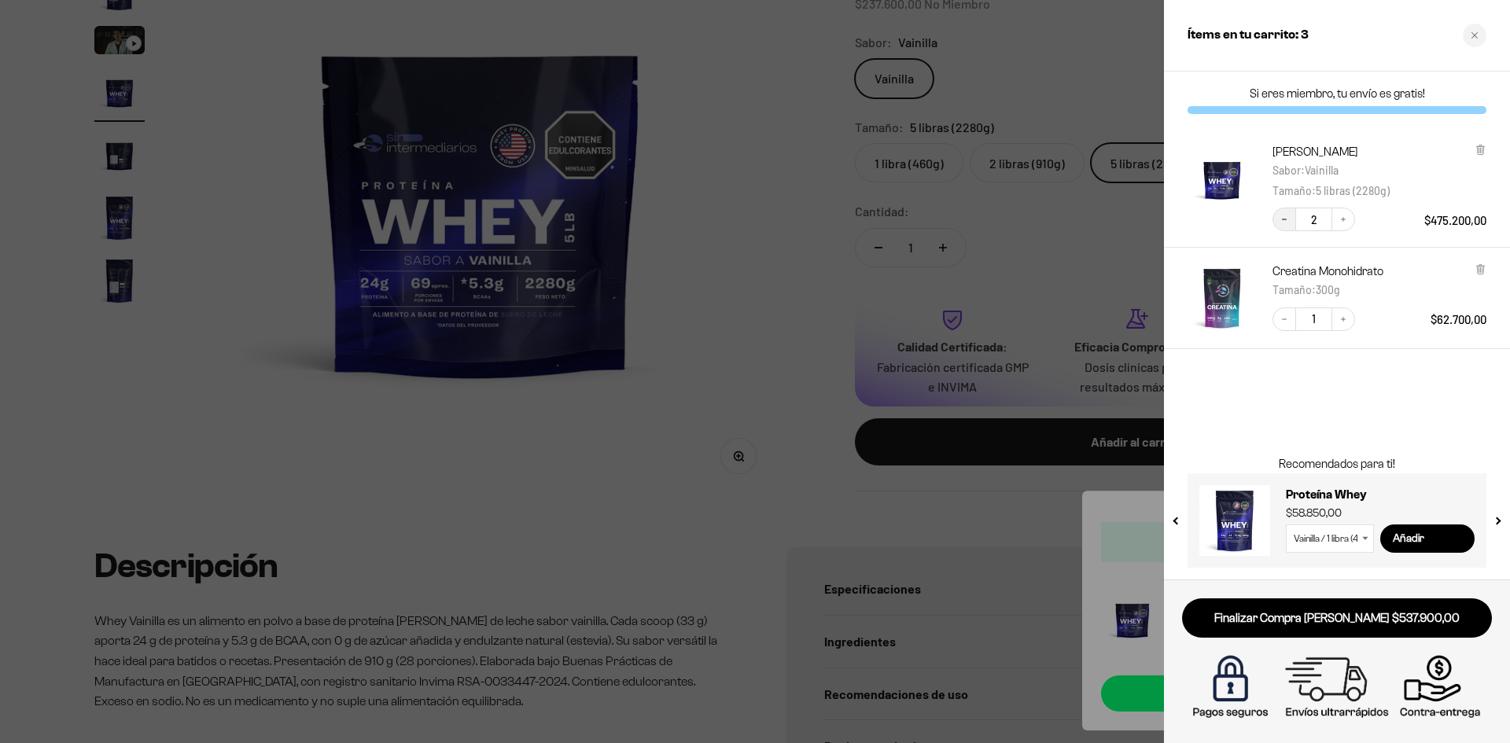
click at [1283, 219] on icon "Decrease quantity" at bounding box center [1283, 219] width 9 height 9
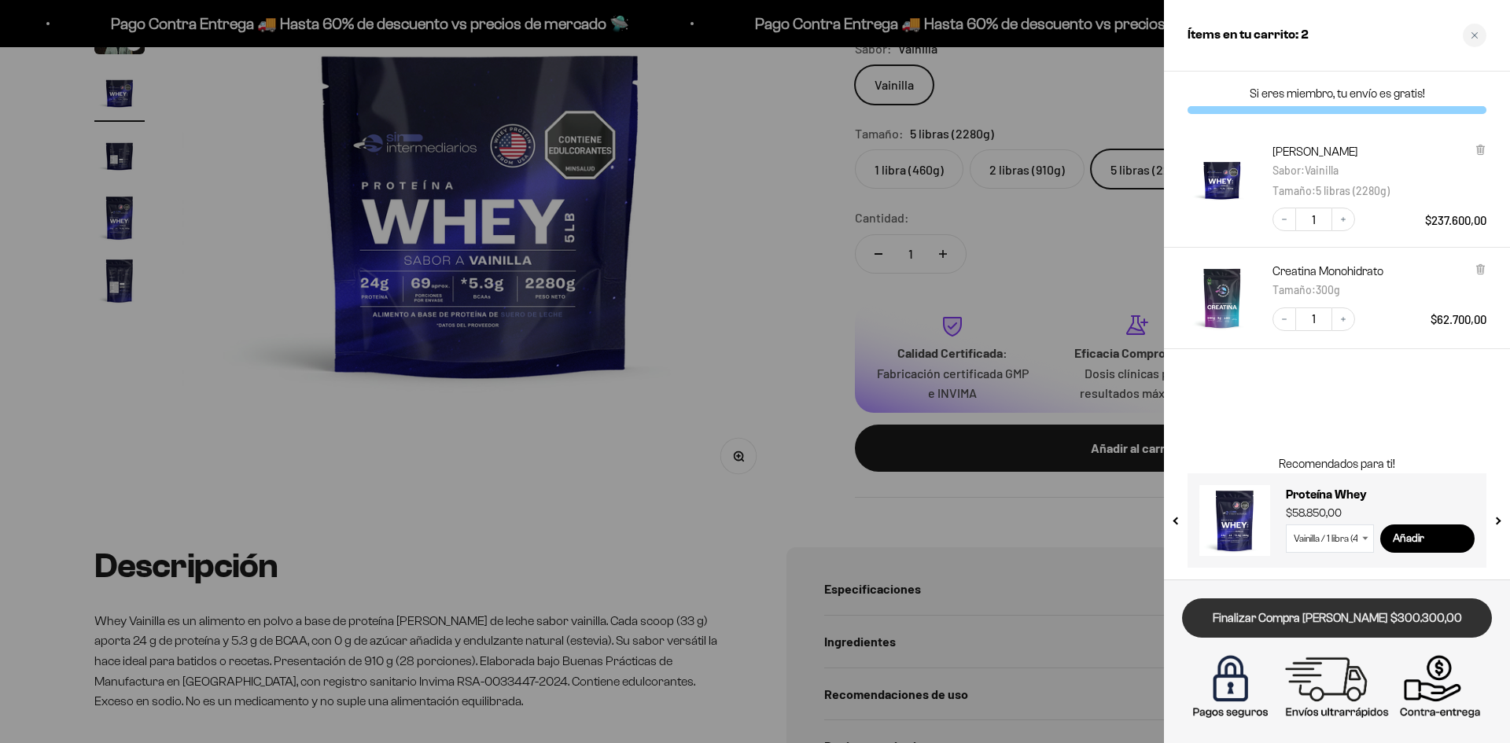
click at [1294, 629] on link "Finalizar Compra Segura $300.300,00" at bounding box center [1337, 618] width 310 height 40
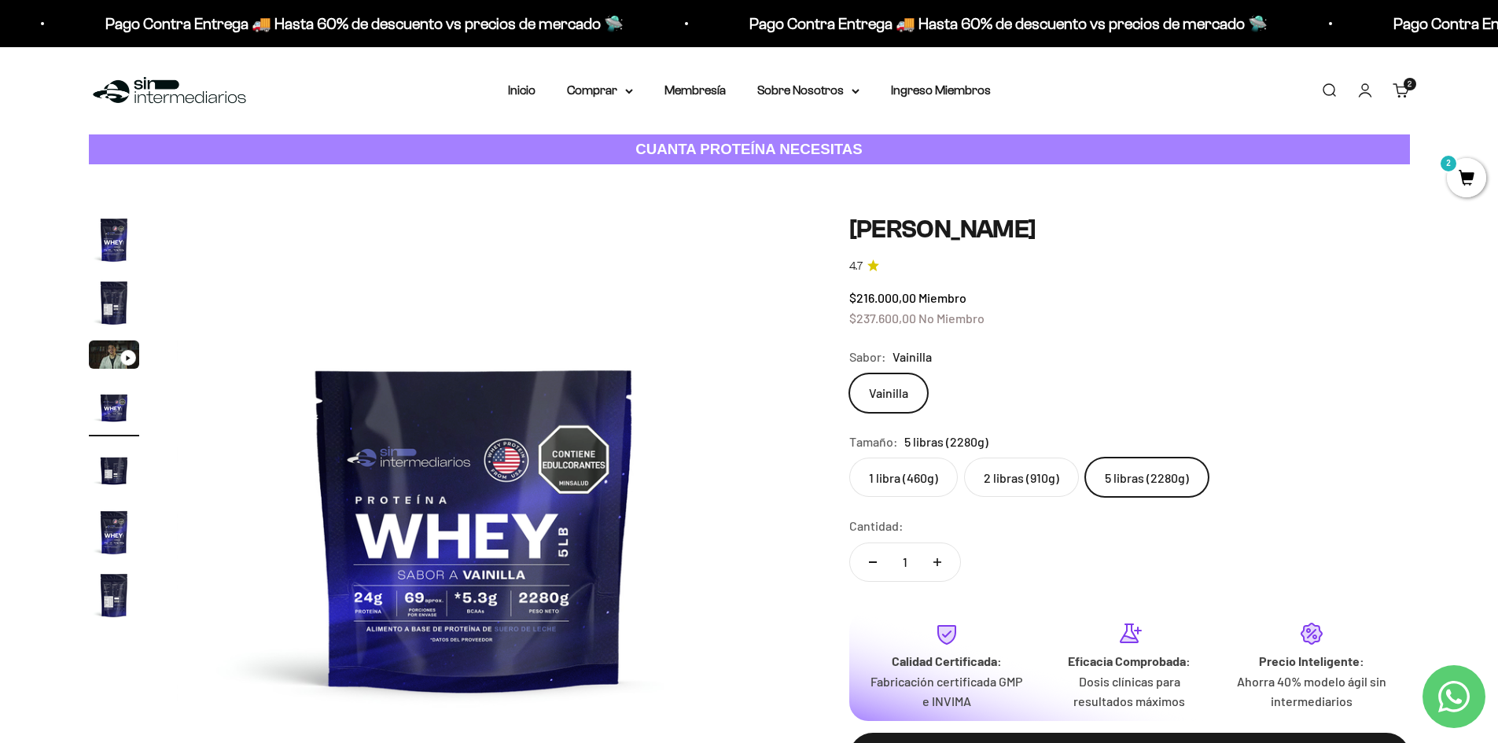
click at [1400, 93] on link "Carrito 2 artículos 2" at bounding box center [1401, 90] width 17 height 17
